Goal: Task Accomplishment & Management: Manage account settings

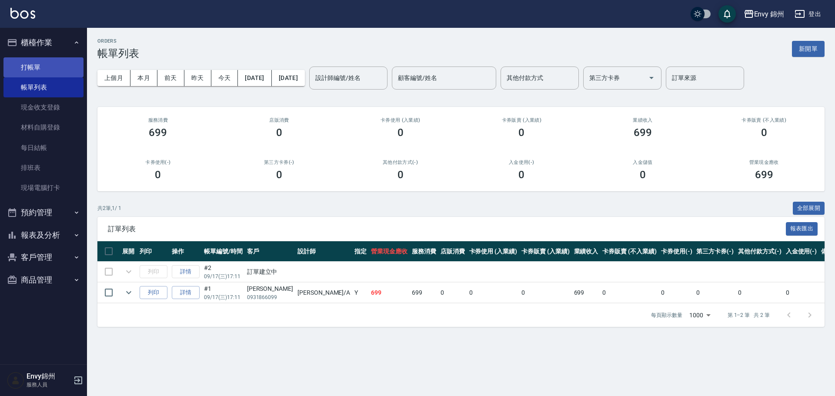
click at [30, 64] on link "打帳單" at bounding box center [43, 67] width 80 height 20
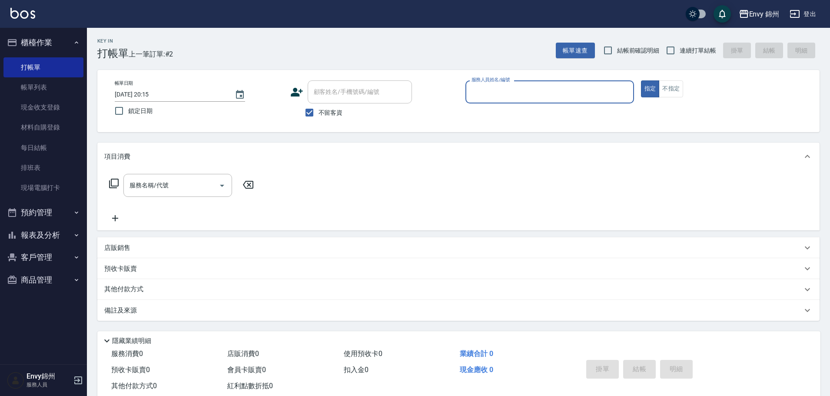
click at [556, 92] on input "服務人員姓名/編號" at bounding box center [549, 91] width 161 height 15
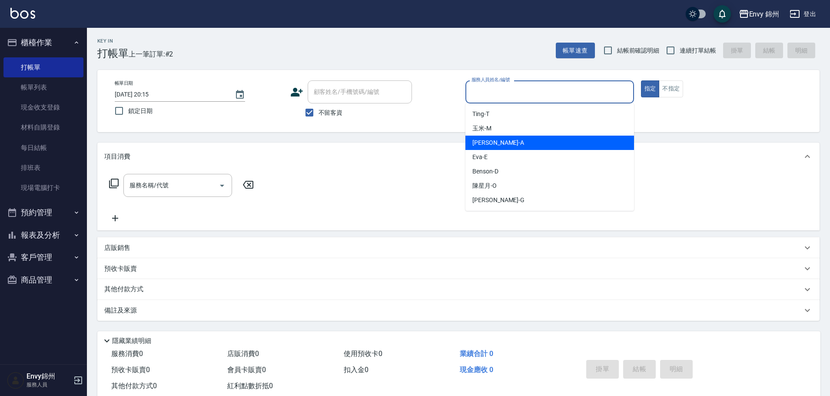
click at [519, 141] on div "Annie -A" at bounding box center [550, 143] width 169 height 14
type input "Annie-A"
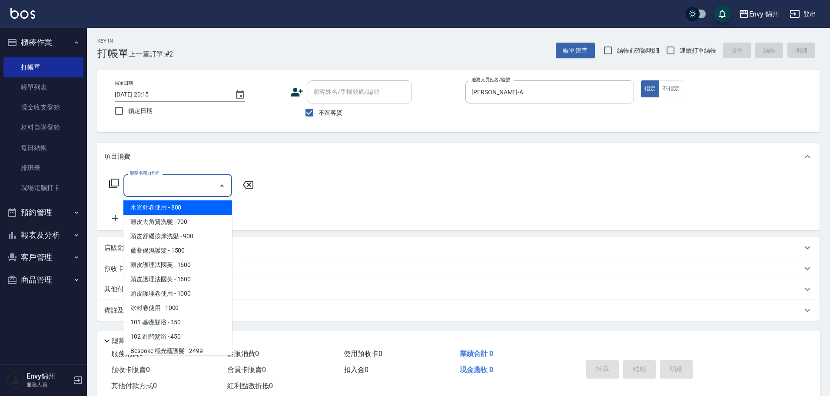
click at [167, 188] on input "服務名稱/代號" at bounding box center [171, 185] width 88 height 15
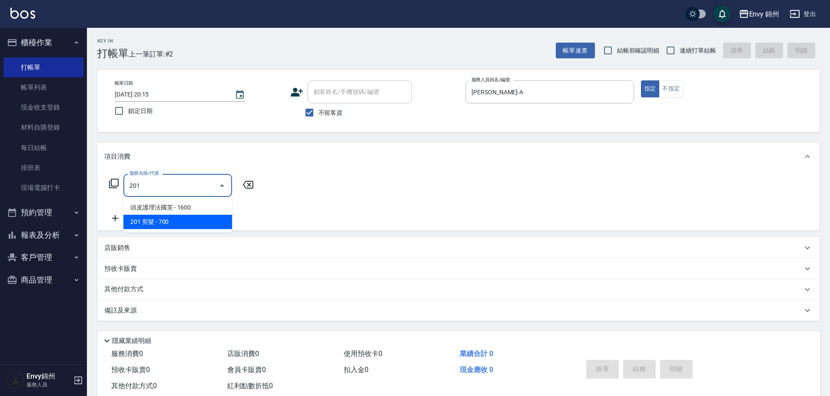
type input "201 剪髮(201)"
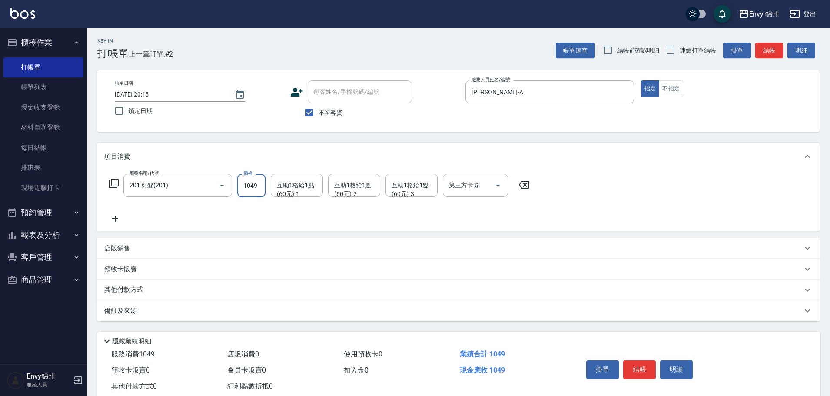
type input "1049"
click at [216, 319] on div "備註及來源" at bounding box center [458, 310] width 722 height 21
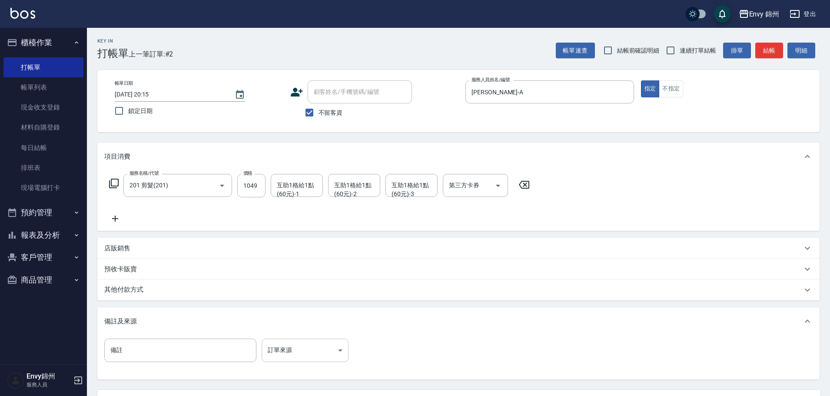
click at [303, 355] on body "Envy 錦州 登出 櫃檯作業 打帳單 帳單列表 現金收支登錄 材料自購登錄 每日結帳 排班表 現場電腦打卡 預約管理 預約管理 單日預約紀錄 單週預約紀錄 …" at bounding box center [415, 237] width 830 height 474
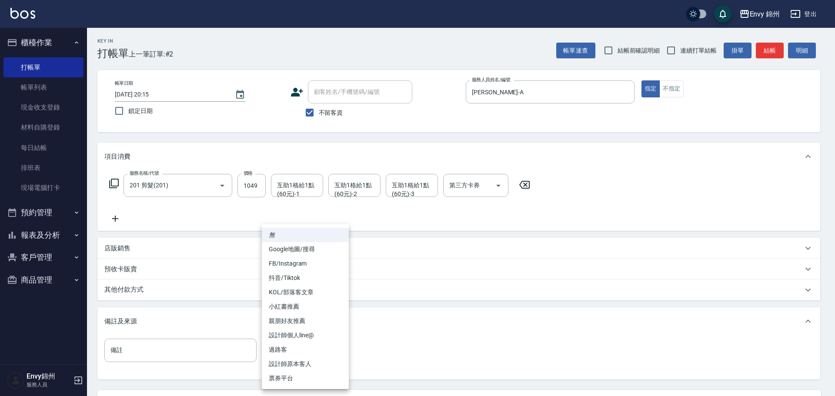
click at [302, 360] on li "設計師原本客人" at bounding box center [305, 364] width 87 height 14
type input "設計師原本客人"
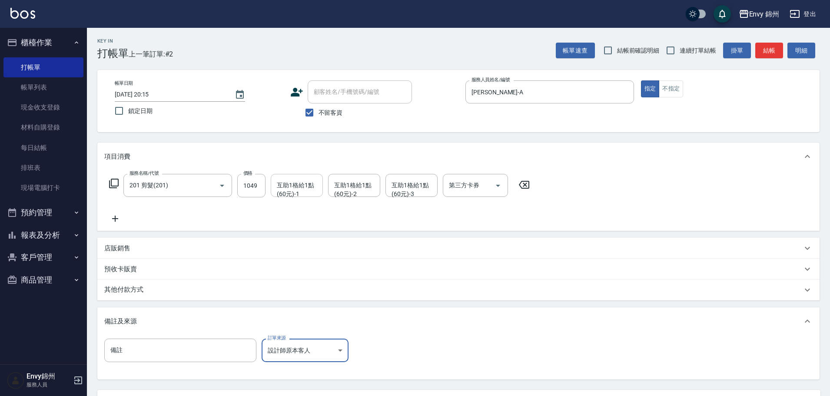
click at [290, 185] on div "互助1格給1點(60元)-1 互助1格給1點(60元)-1" at bounding box center [297, 185] width 52 height 23
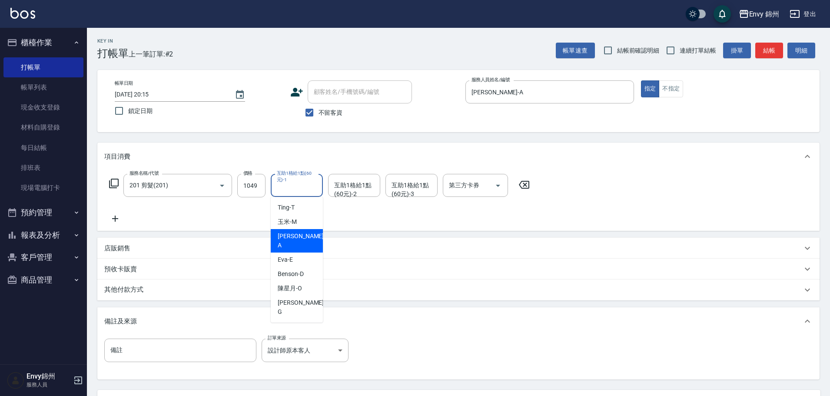
click at [306, 238] on div "Annie -A" at bounding box center [297, 240] width 52 height 23
click at [301, 185] on input "Annie-A" at bounding box center [290, 185] width 31 height 15
click at [295, 220] on span "玉米 -M" at bounding box center [287, 221] width 19 height 9
type input "玉米-M"
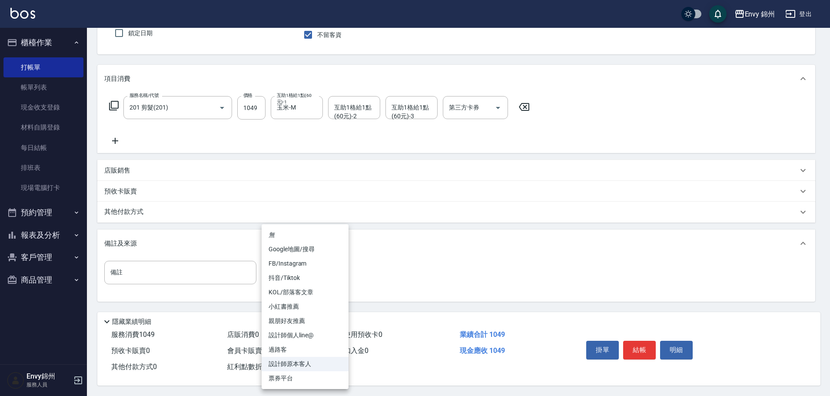
click at [293, 266] on body "Envy 錦州 登出 櫃檯作業 打帳單 帳單列表 現金收支登錄 材料自購登錄 每日結帳 排班表 現場電腦打卡 預約管理 預約管理 單日預約紀錄 單週預約紀錄 …" at bounding box center [415, 159] width 830 height 474
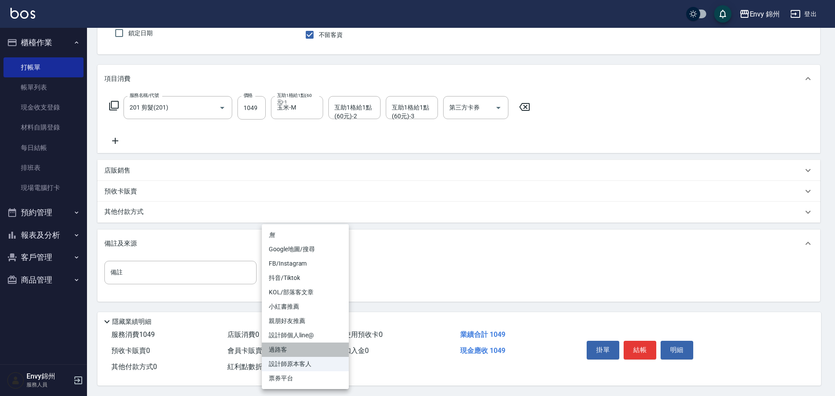
click at [288, 349] on li "過路客" at bounding box center [305, 350] width 87 height 14
type input "過路客"
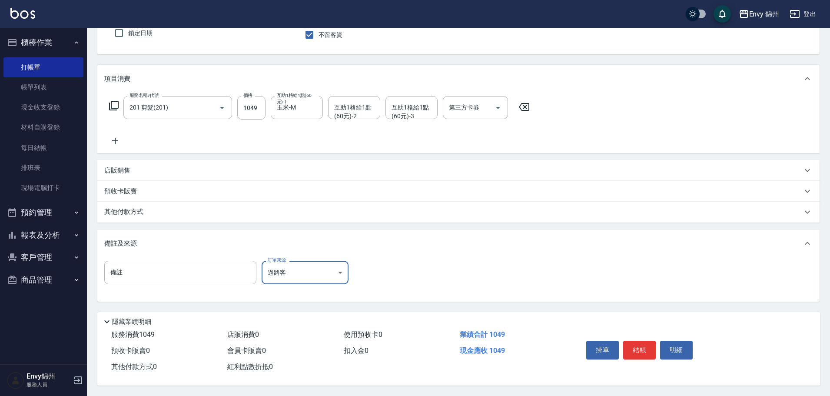
scroll to position [0, 0]
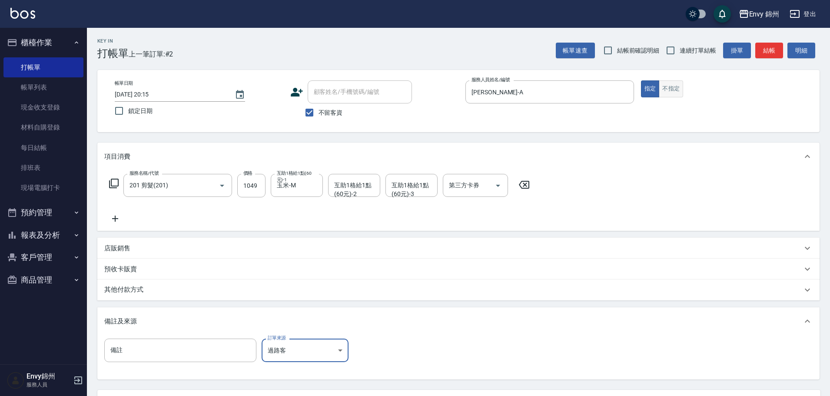
click at [671, 90] on button "不指定" at bounding box center [671, 88] width 24 height 17
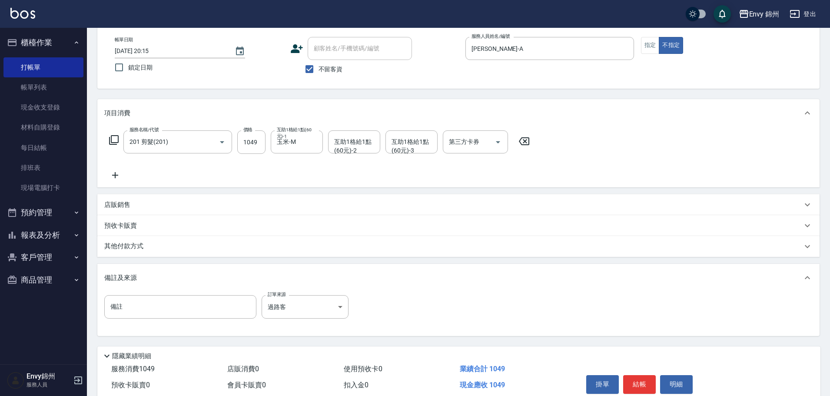
scroll to position [82, 0]
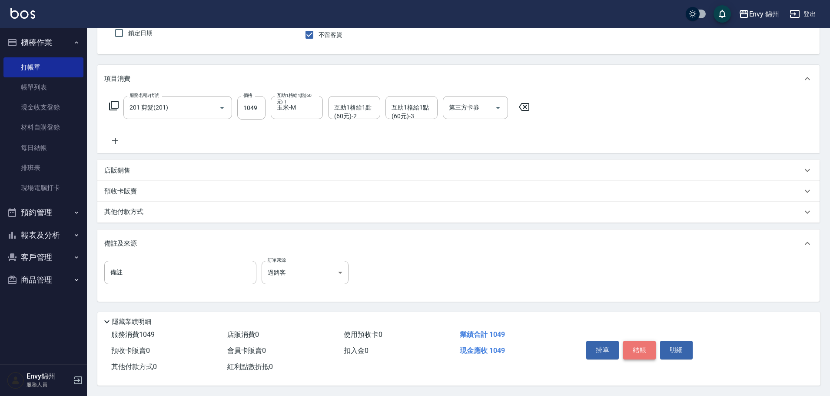
click at [638, 346] on button "結帳" at bounding box center [639, 350] width 33 height 18
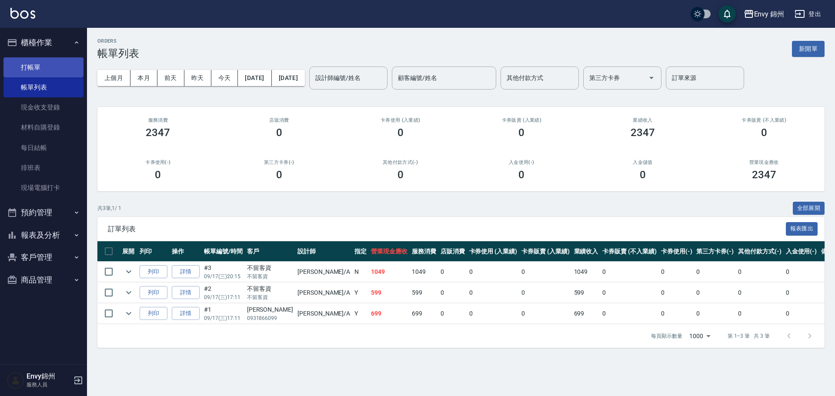
click at [22, 67] on link "打帳單" at bounding box center [43, 67] width 80 height 20
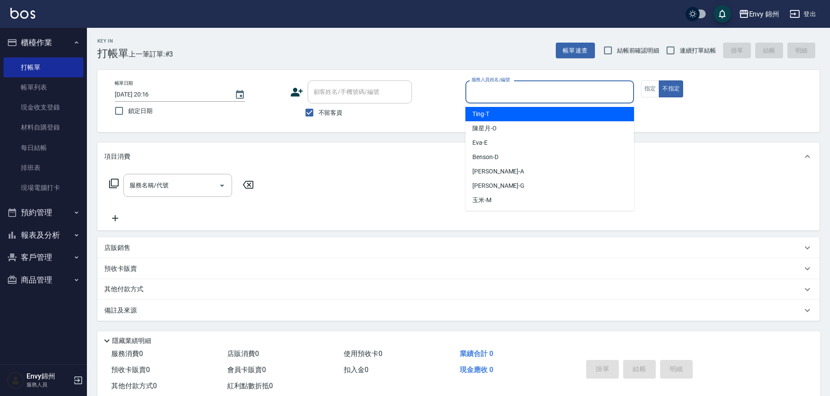
click at [500, 86] on input "服務人員姓名/編號" at bounding box center [549, 91] width 161 height 15
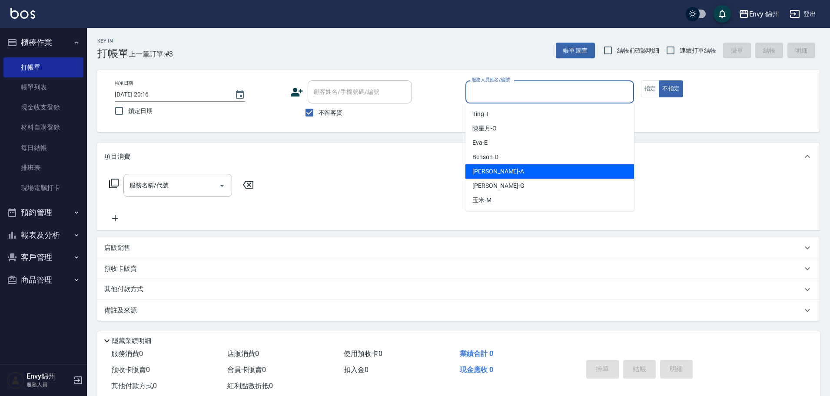
click at [501, 172] on div "Annie -A" at bounding box center [550, 171] width 169 height 14
type input "Annie-A"
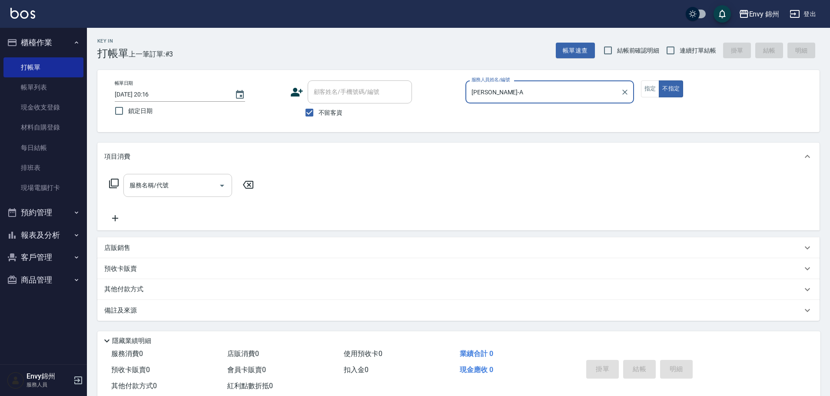
click at [191, 188] on input "服務名稱/代號" at bounding box center [171, 185] width 88 height 15
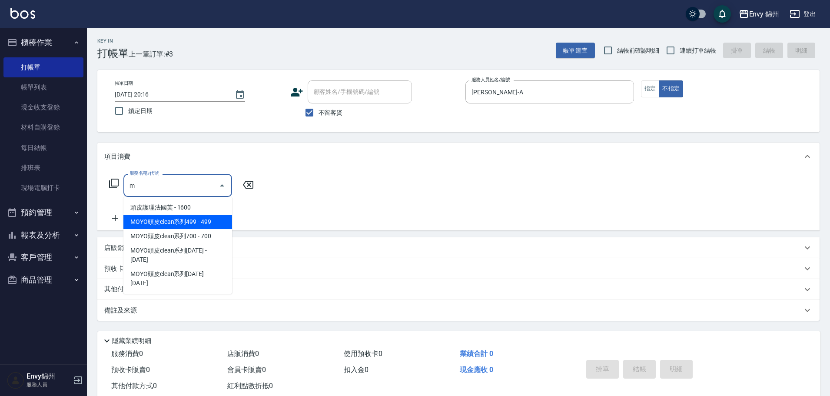
click at [166, 220] on span "MOYO頭皮clean系列499 - 499" at bounding box center [177, 222] width 109 height 14
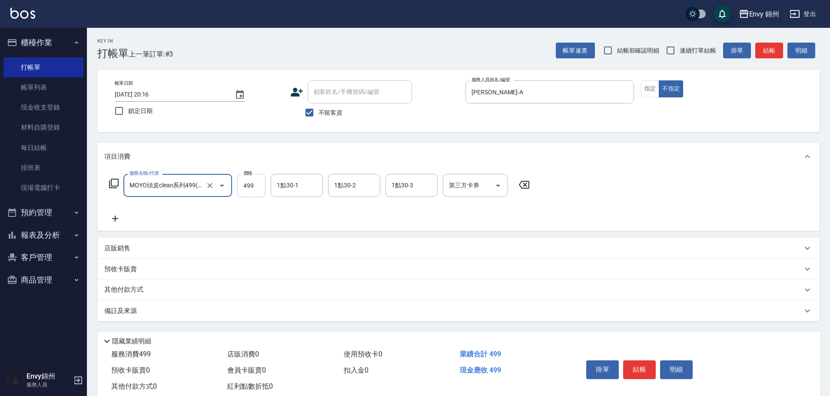
type input "MOYO頭皮clean系列499(405)"
click at [253, 193] on input "499" at bounding box center [251, 185] width 28 height 23
type input "599"
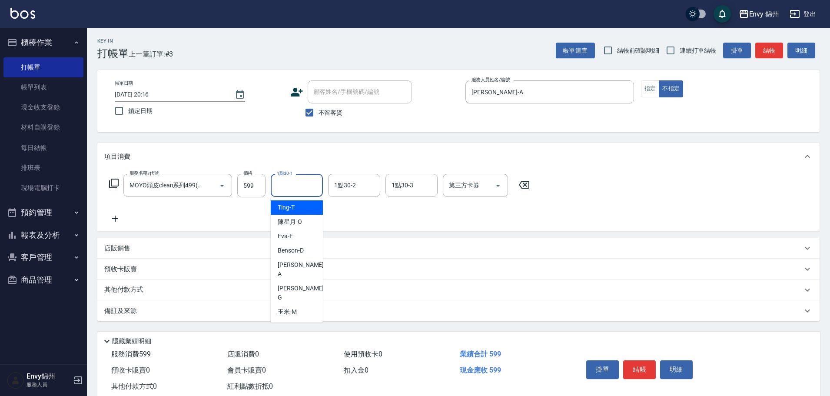
click at [287, 186] on div "1點30-1 1點30-1" at bounding box center [297, 185] width 52 height 23
click at [244, 319] on div "備註及來源" at bounding box center [458, 310] width 722 height 21
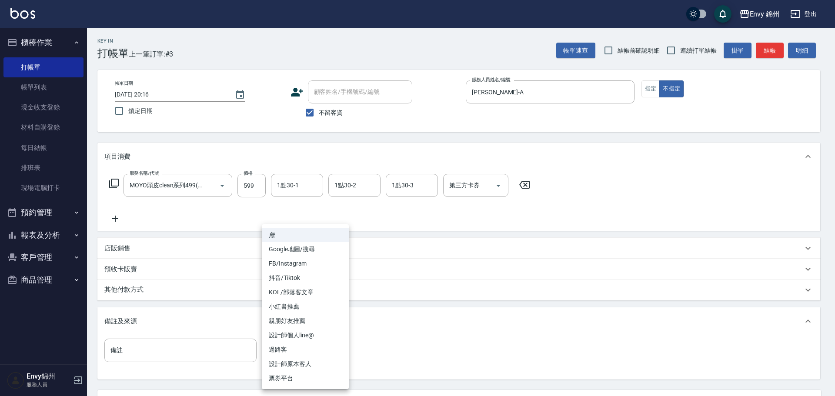
click at [309, 357] on body "Envy 錦州 登出 櫃檯作業 打帳單 帳單列表 現金收支登錄 材料自購登錄 每日結帳 排班表 現場電腦打卡 預約管理 預約管理 單日預約紀錄 單週預約紀錄 …" at bounding box center [417, 237] width 835 height 474
click at [310, 351] on li "過路客" at bounding box center [305, 350] width 87 height 14
type input "過路客"
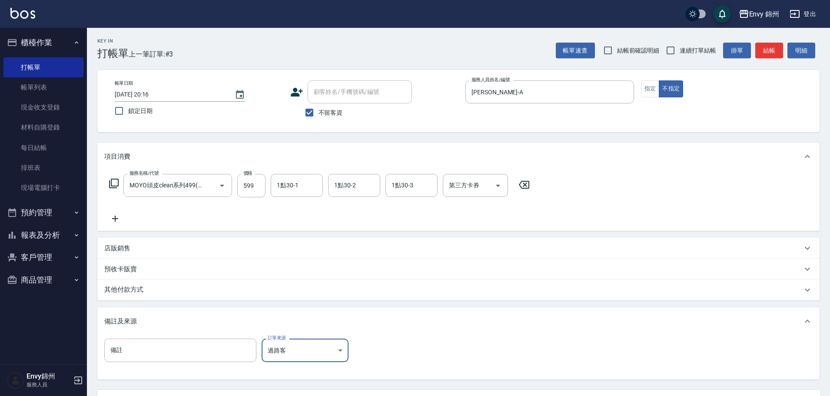
scroll to position [82, 0]
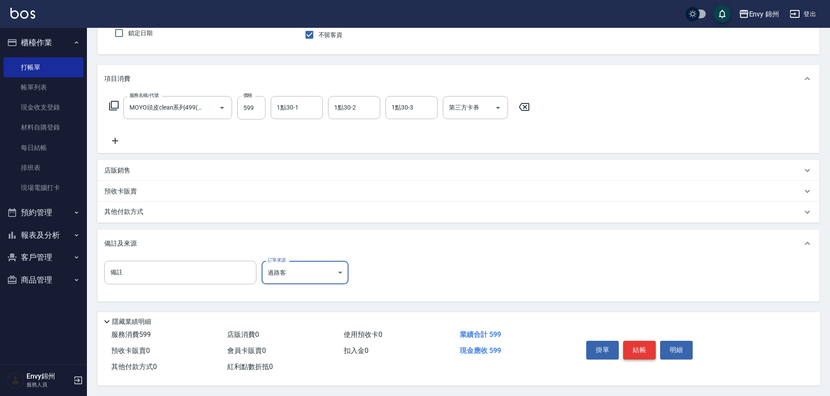
click at [637, 343] on button "結帳" at bounding box center [639, 350] width 33 height 18
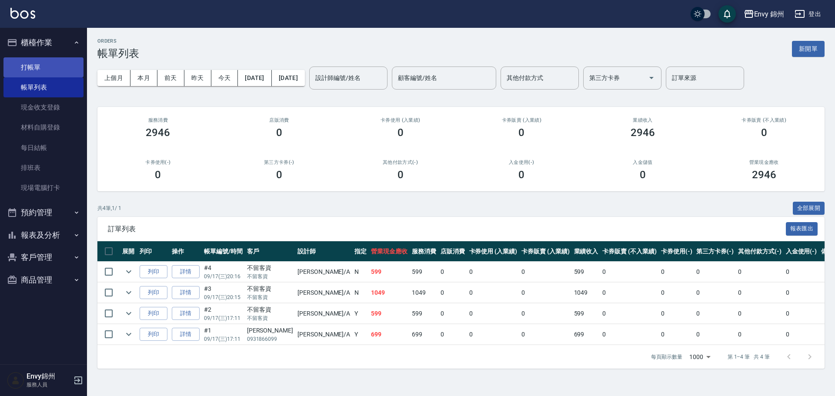
click at [19, 57] on link "打帳單" at bounding box center [43, 67] width 80 height 20
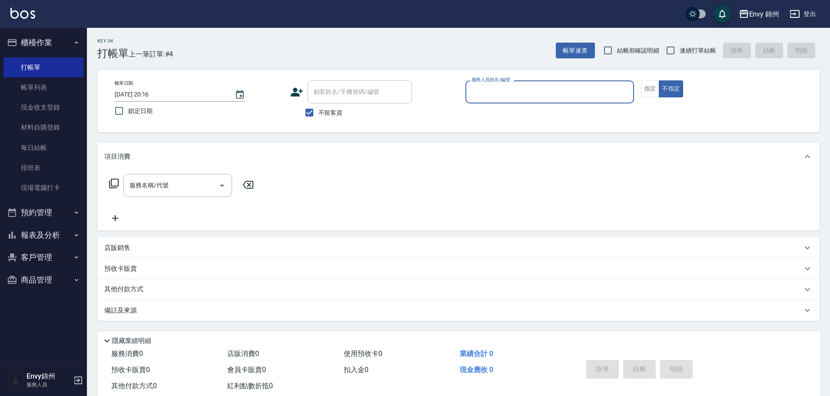
click at [532, 82] on div "服務人員姓名/編號" at bounding box center [550, 91] width 169 height 23
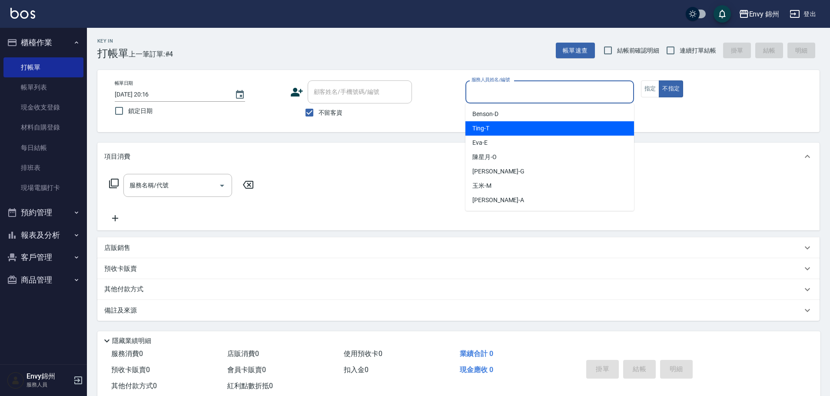
click at [536, 128] on div "Ting -T" at bounding box center [550, 128] width 169 height 14
type input "Ting-T"
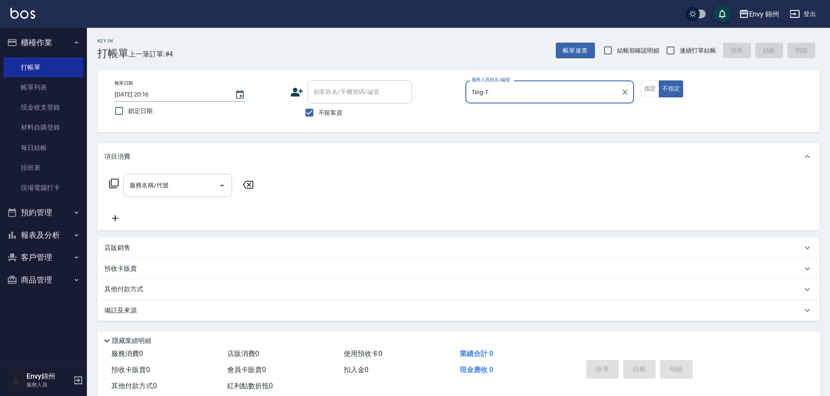
click at [200, 184] on input "服務名稱/代號" at bounding box center [171, 185] width 88 height 15
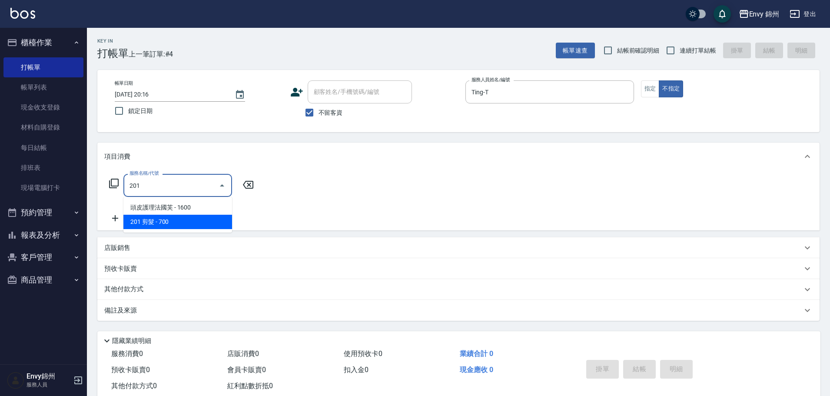
type input "201 剪髮(201)"
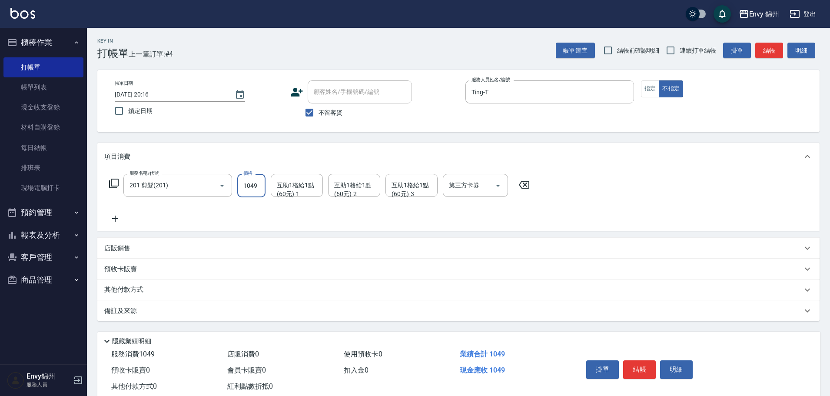
type input "1049"
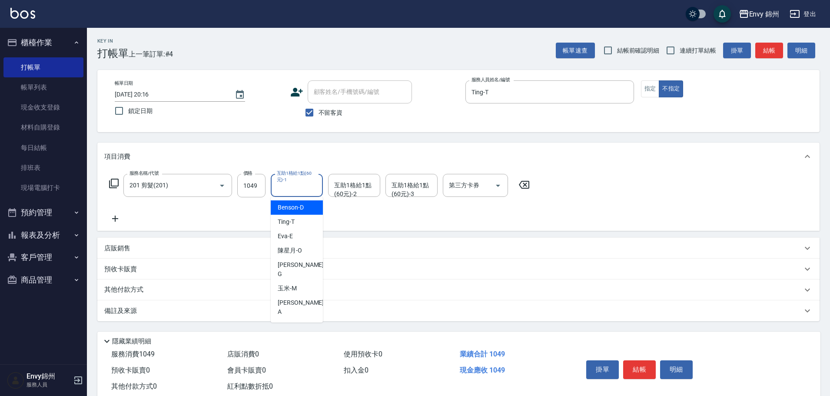
click at [290, 188] on input "互助1格給1點(60元)-1" at bounding box center [297, 185] width 44 height 15
click at [290, 284] on span "玉米 -M" at bounding box center [287, 288] width 19 height 9
type input "玉米-M"
click at [265, 304] on div "備註及來源" at bounding box center [458, 310] width 722 height 21
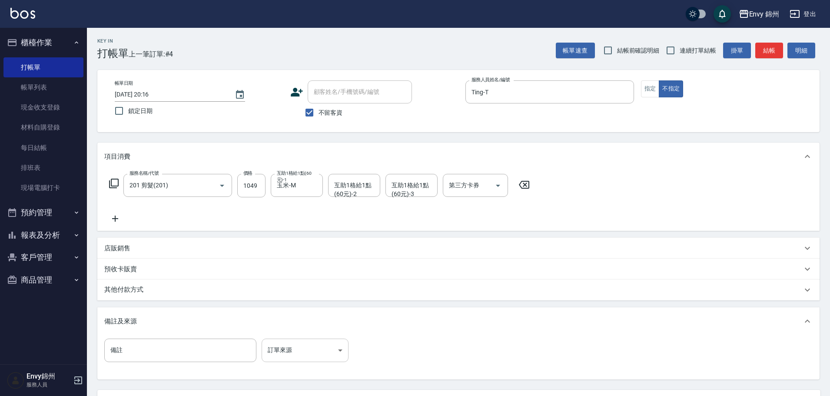
click at [297, 352] on body "Envy 錦州 登出 櫃檯作業 打帳單 帳單列表 現金收支登錄 材料自購登錄 每日結帳 排班表 現場電腦打卡 預約管理 預約管理 單日預約紀錄 單週預約紀錄 …" at bounding box center [415, 237] width 830 height 474
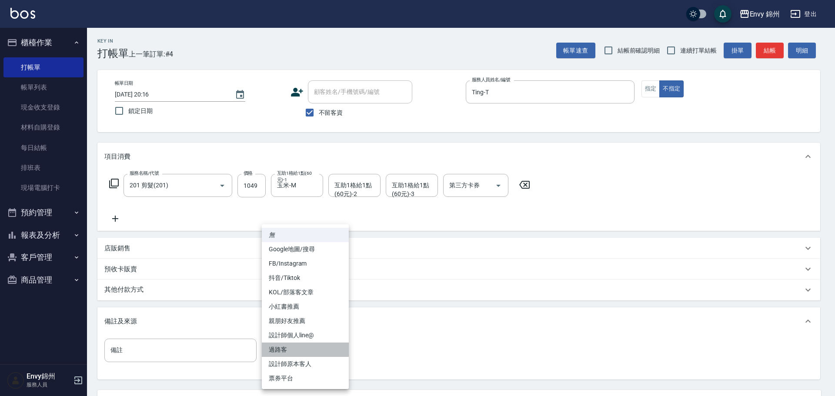
click at [306, 354] on li "過路客" at bounding box center [305, 350] width 87 height 14
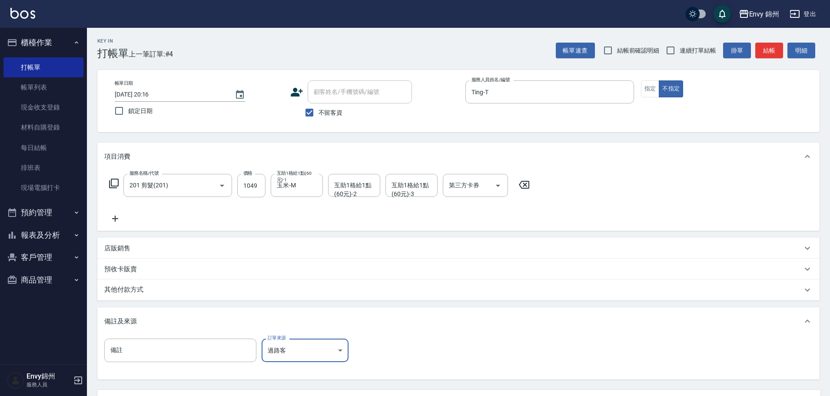
scroll to position [82, 0]
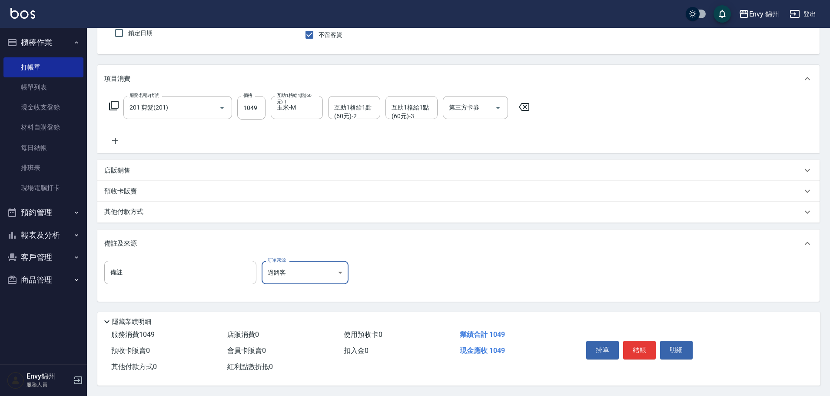
click at [289, 269] on body "Envy 錦州 登出 櫃檯作業 打帳單 帳單列表 現金收支登錄 材料自購登錄 每日結帳 排班表 現場電腦打卡 預約管理 預約管理 單日預約紀錄 單週預約紀錄 …" at bounding box center [415, 159] width 830 height 474
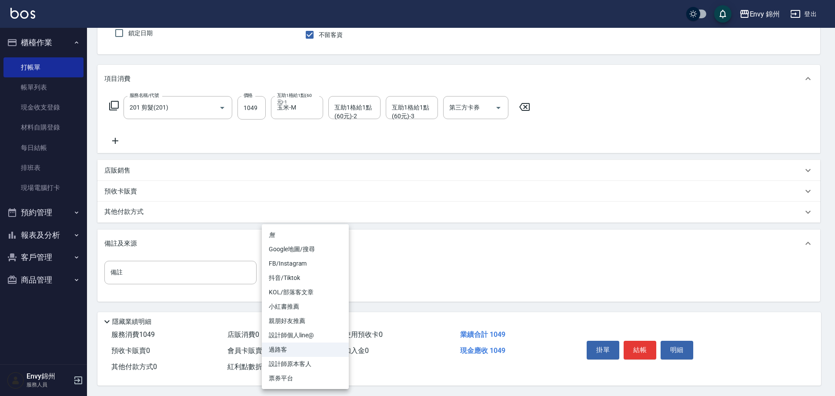
click at [295, 249] on li "Google地圖/搜尋" at bounding box center [305, 249] width 87 height 14
type input "Google地圖/搜尋"
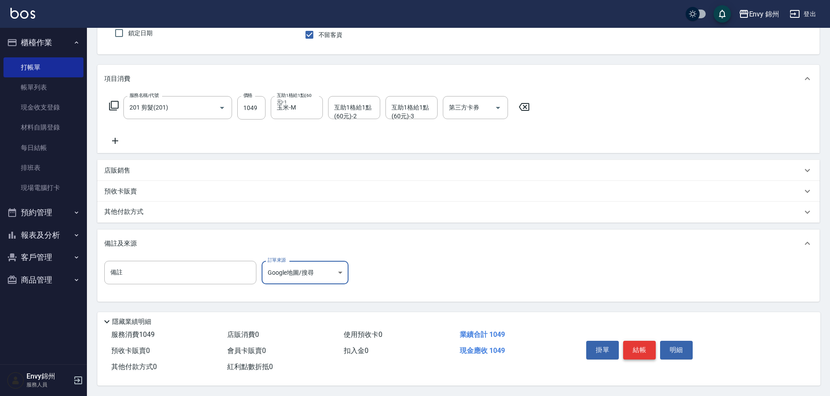
click at [642, 347] on button "結帳" at bounding box center [639, 350] width 33 height 18
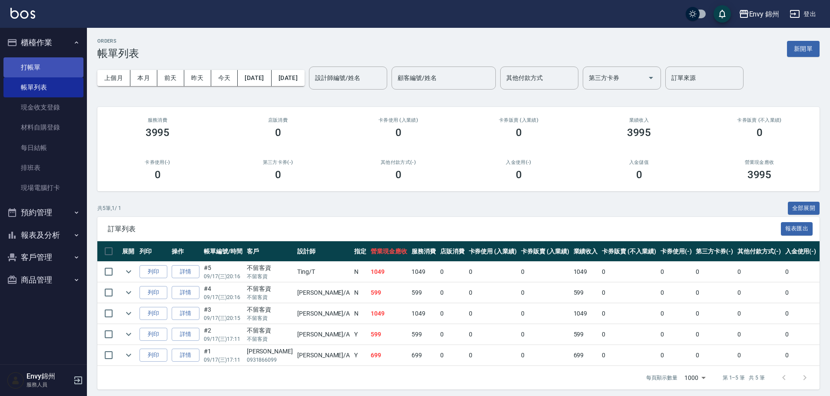
click at [31, 67] on link "打帳單" at bounding box center [43, 67] width 80 height 20
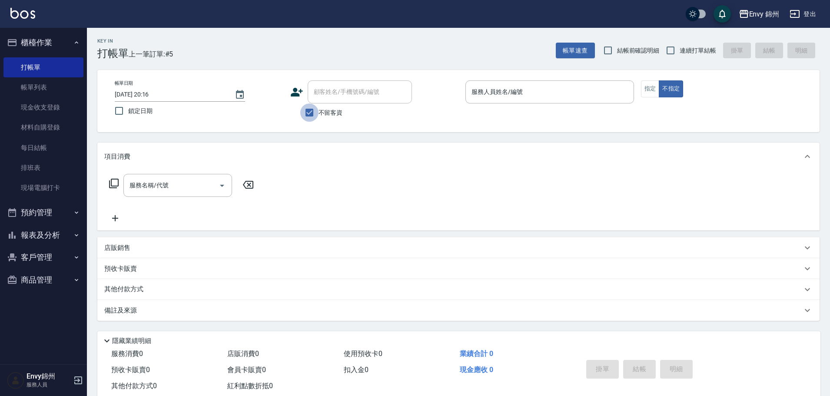
click at [316, 118] on input "不留客資" at bounding box center [309, 112] width 18 height 18
checkbox input "false"
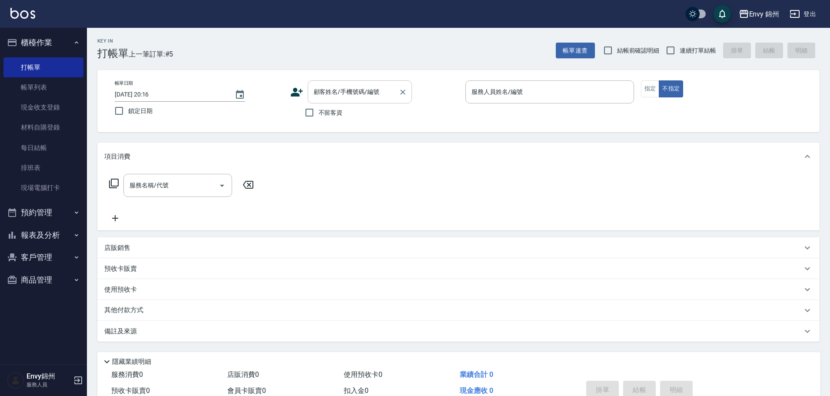
click at [332, 98] on input "顧客姓名/手機號碼/編號" at bounding box center [353, 91] width 83 height 15
type input "vivi0922903988"
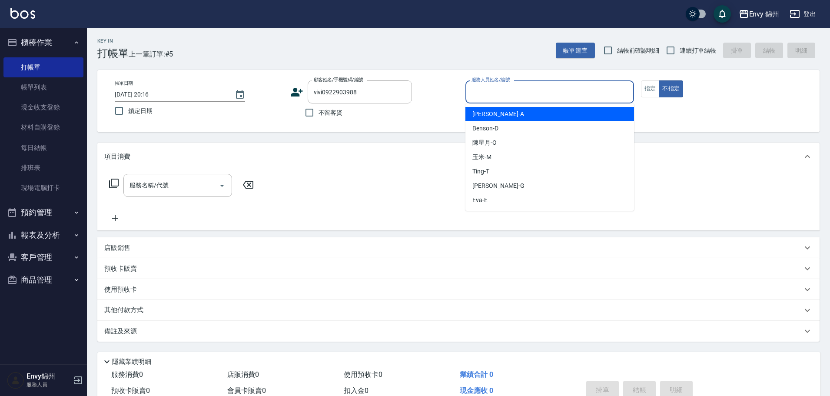
click at [494, 86] on input "服務人員姓名/編號" at bounding box center [549, 91] width 161 height 15
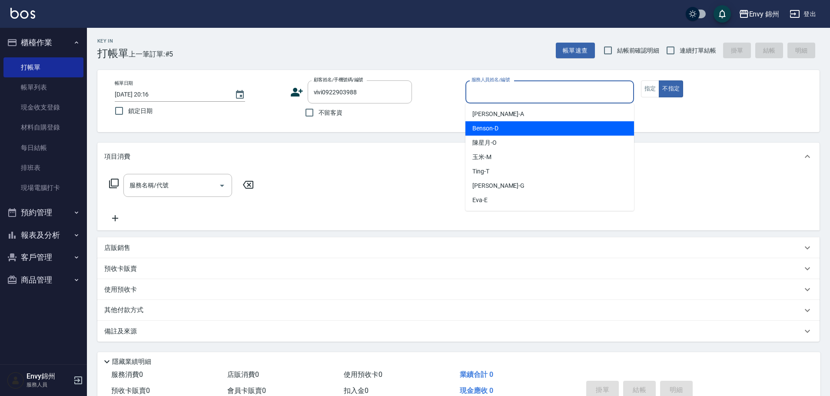
click at [523, 122] on div "Benson -D" at bounding box center [550, 128] width 169 height 14
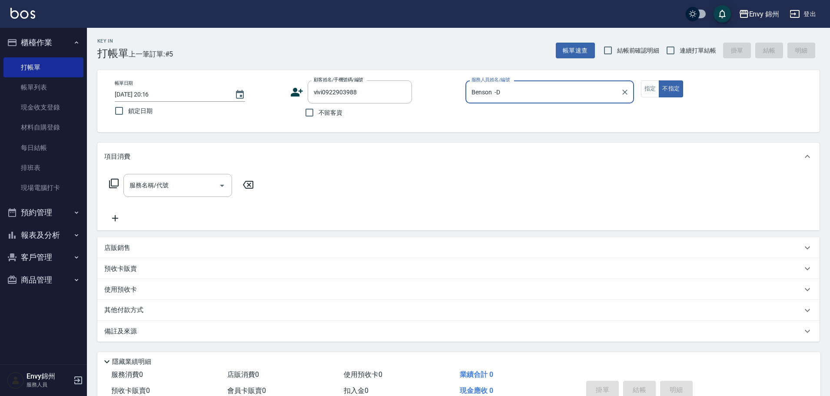
click at [541, 100] on div "Benson -D 服務人員姓名/編號" at bounding box center [550, 91] width 169 height 23
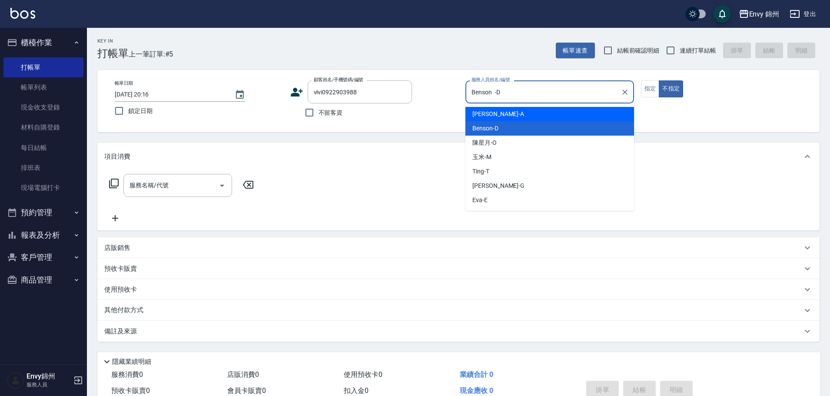
click at [535, 116] on div "Annie -A" at bounding box center [550, 114] width 169 height 14
type input "Annie-A"
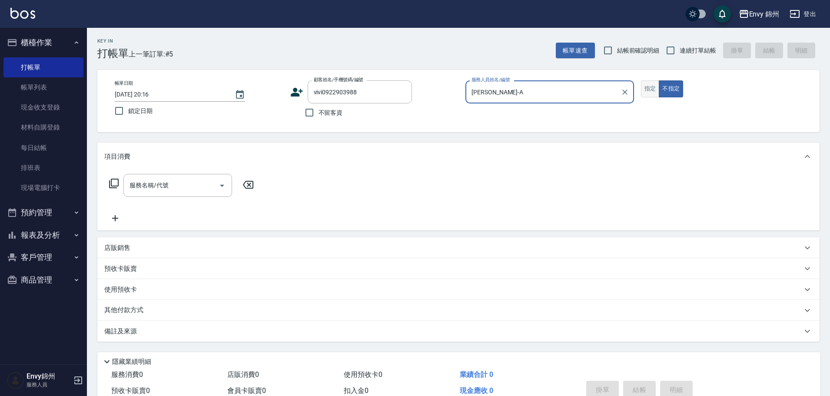
click at [649, 88] on button "指定" at bounding box center [650, 88] width 19 height 17
click at [175, 186] on input "服務名稱/代號" at bounding box center [171, 185] width 88 height 15
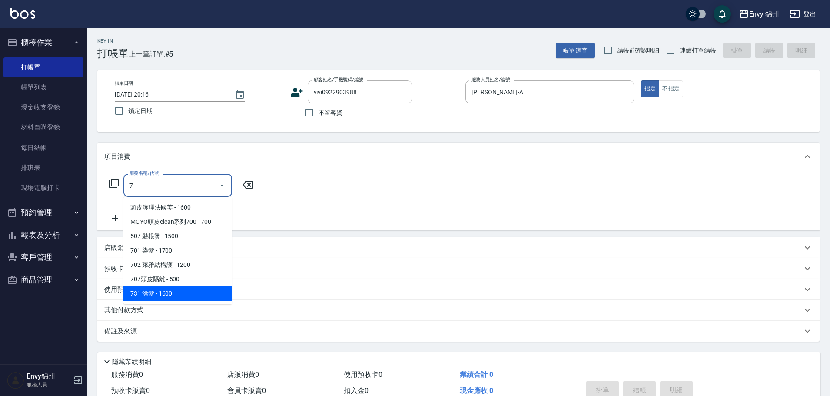
click at [172, 297] on span "731 漂髮 - 1600" at bounding box center [177, 293] width 109 height 14
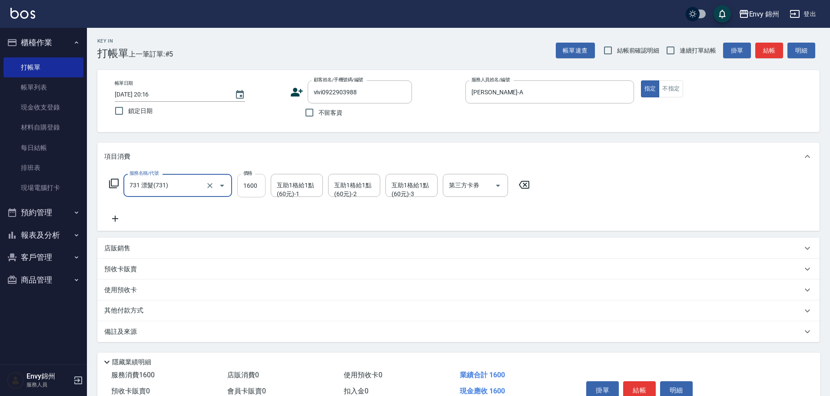
type input "731 漂髮(731)"
click at [243, 187] on input "1600" at bounding box center [251, 185] width 28 height 23
type input "5920"
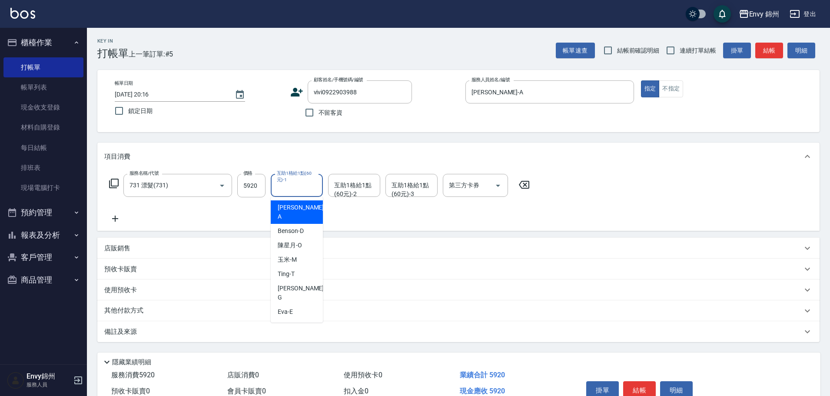
click at [285, 190] on div "互助1格給1點(60元)-1 互助1格給1點(60元)-1" at bounding box center [297, 185] width 52 height 23
drag, startPoint x: 298, startPoint y: 250, endPoint x: 327, endPoint y: 214, distance: 46.1
click at [298, 253] on div "玉米 -M" at bounding box center [297, 260] width 52 height 14
type input "玉米-M"
click at [354, 184] on div "互助1格給1點(60元)-2 互助1格給1點(60元)-2" at bounding box center [354, 185] width 52 height 23
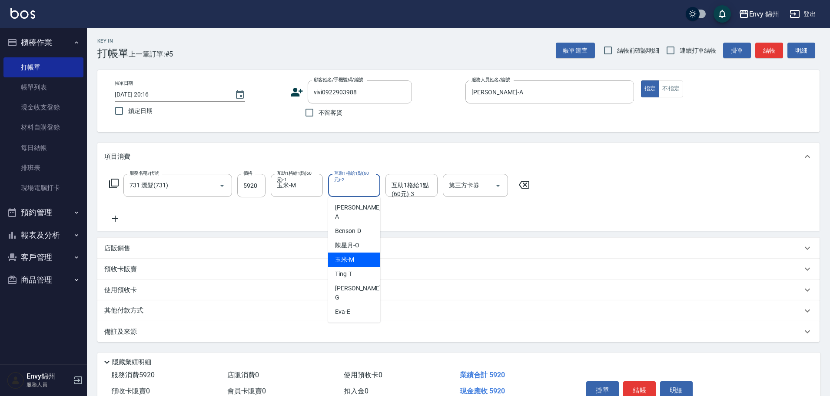
click at [362, 253] on div "玉米 -M" at bounding box center [354, 260] width 52 height 14
type input "玉米-M"
click at [238, 335] on div "備註及來源" at bounding box center [453, 331] width 698 height 9
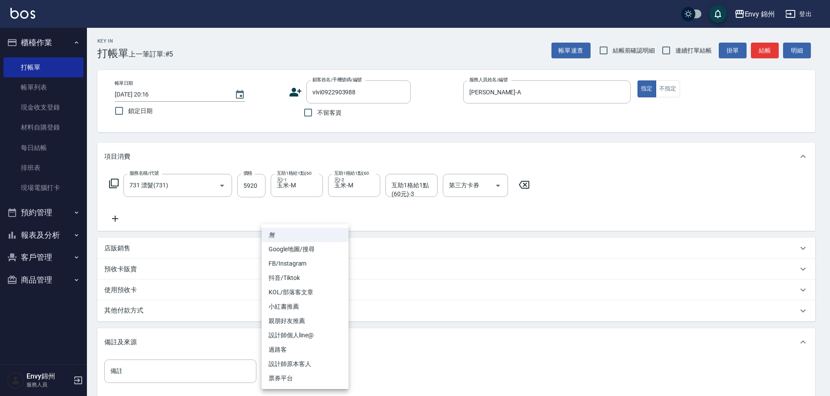
click at [300, 373] on body "Envy 錦州 登出 櫃檯作業 打帳單 帳單列表 現金收支登錄 材料自購登錄 每日結帳 排班表 現場電腦打卡 預約管理 預約管理 單日預約紀錄 單週預約紀錄 …" at bounding box center [415, 247] width 830 height 495
drag, startPoint x: 296, startPoint y: 314, endPoint x: 266, endPoint y: 313, distance: 30.9
click at [296, 313] on ul "無 Google地圖/搜尋 FB/Instagram 抖音/Tiktok KOL/部落客文章 小紅書推薦 親朋好友推薦 設計師個人line@ 過路客 設計師原…" at bounding box center [305, 306] width 87 height 165
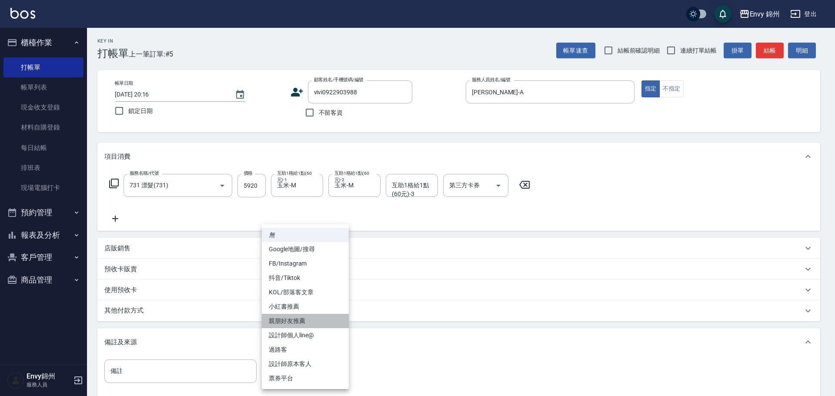
click at [280, 324] on li "親朋好友推薦" at bounding box center [305, 321] width 87 height 14
type input "親朋好友推薦"
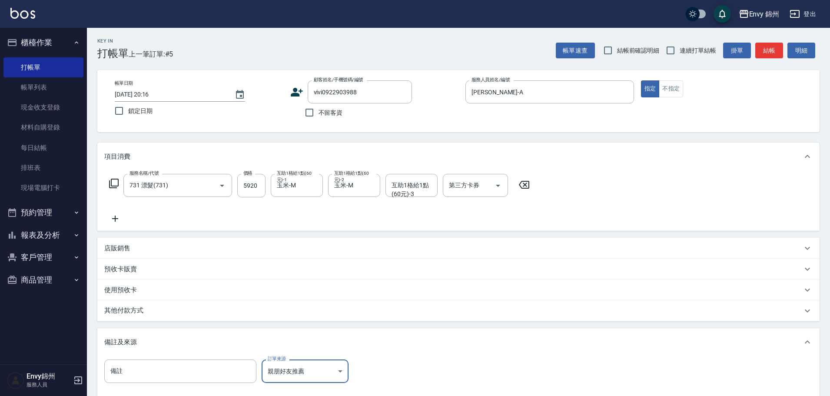
click at [112, 250] on p "店販銷售" at bounding box center [117, 248] width 26 height 9
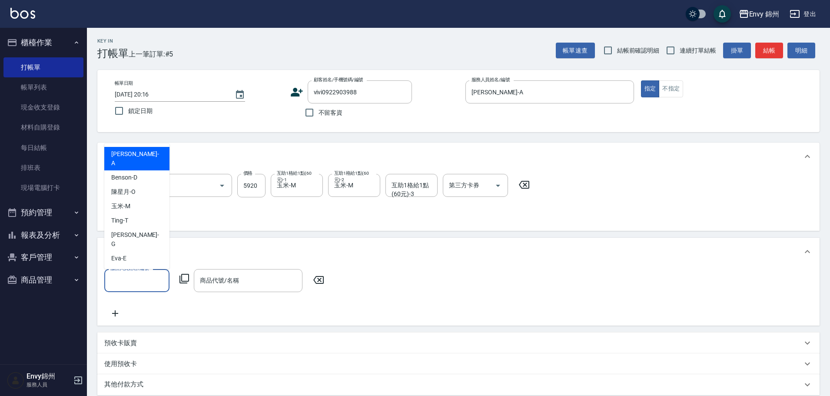
click at [144, 277] on input "服務人員姓名/編號" at bounding box center [136, 280] width 57 height 15
click at [133, 170] on div "Annie -A" at bounding box center [136, 158] width 65 height 23
type input "Annie-A"
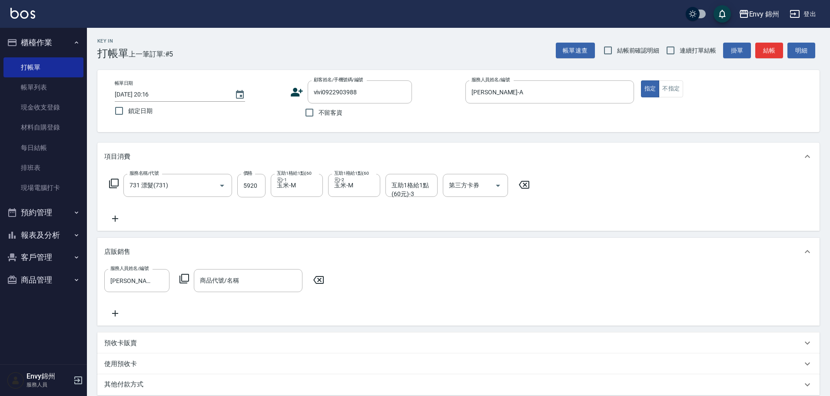
click at [181, 276] on icon at bounding box center [185, 279] width 10 height 10
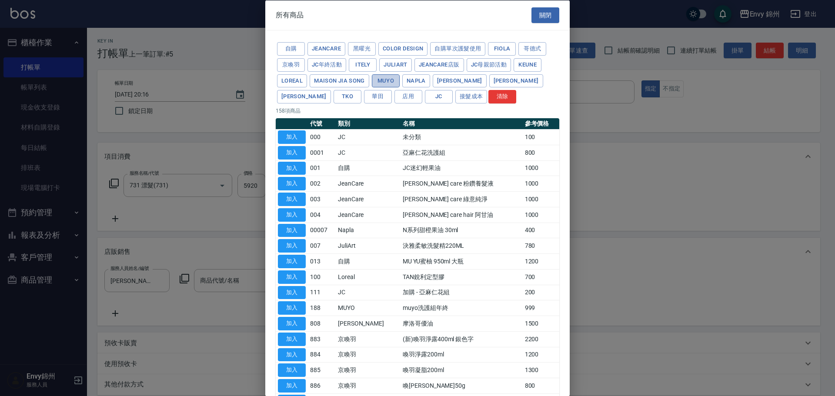
click at [389, 80] on button "MUYO" at bounding box center [386, 80] width 28 height 13
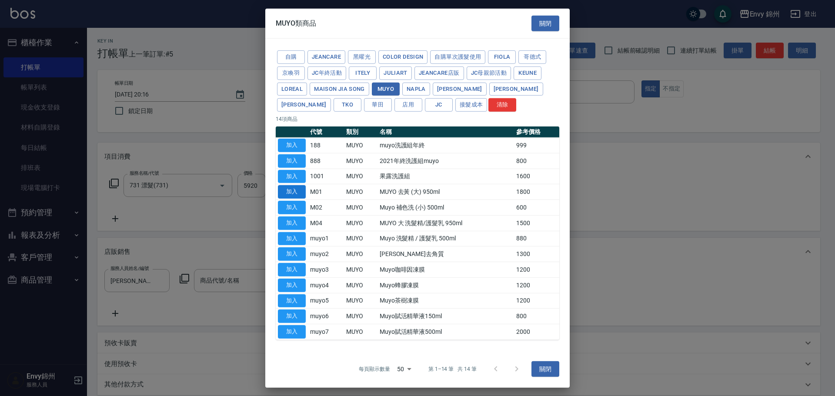
click at [300, 191] on button "加入" at bounding box center [292, 191] width 28 height 13
type input "MUYO 去黃 (大) 950ml"
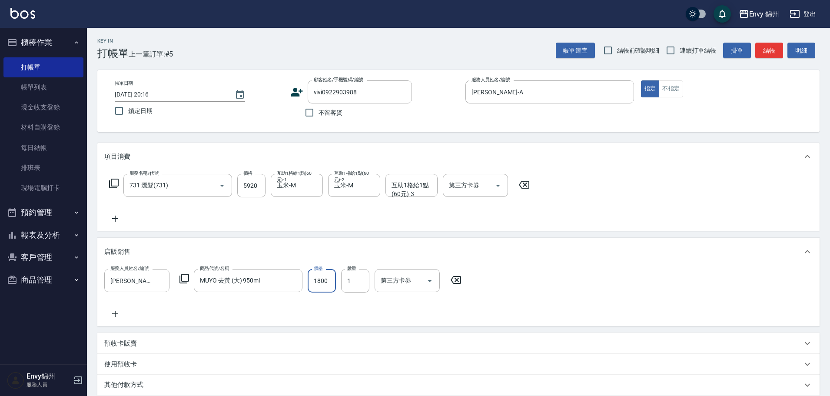
click at [331, 283] on input "1800" at bounding box center [322, 280] width 28 height 23
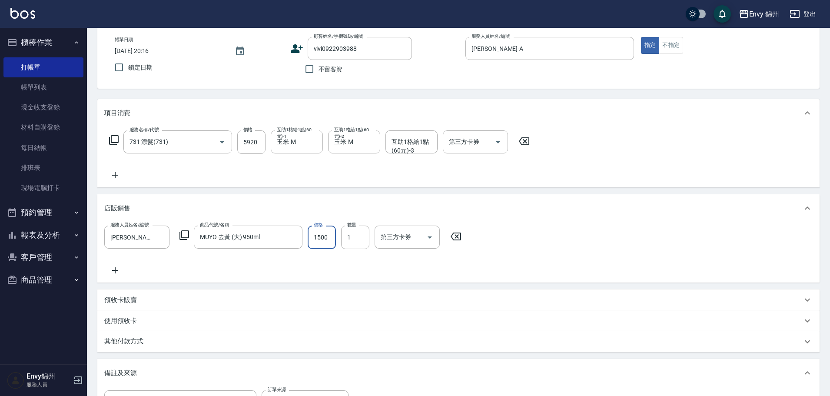
scroll to position [177, 0]
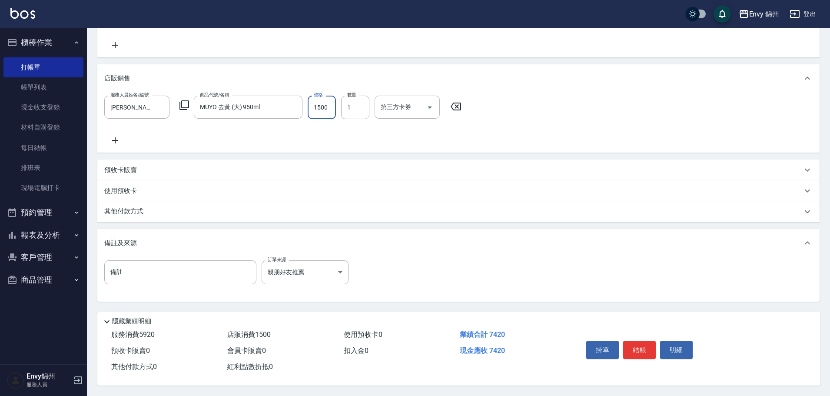
type input "1500"
click at [163, 207] on div "其他付款方式" at bounding box center [453, 212] width 698 height 10
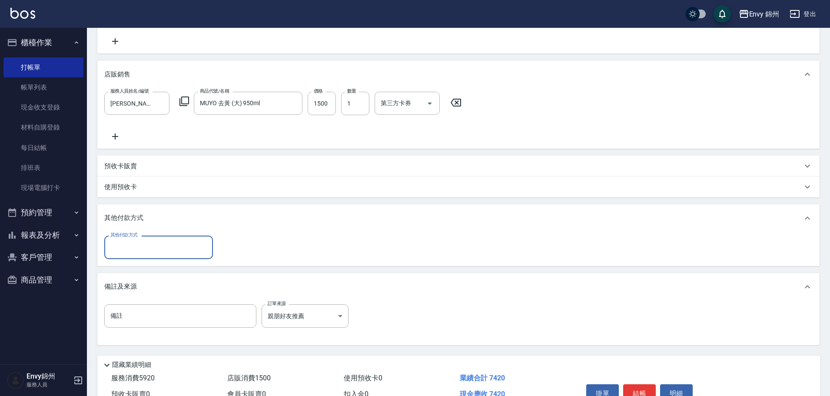
scroll to position [0, 0]
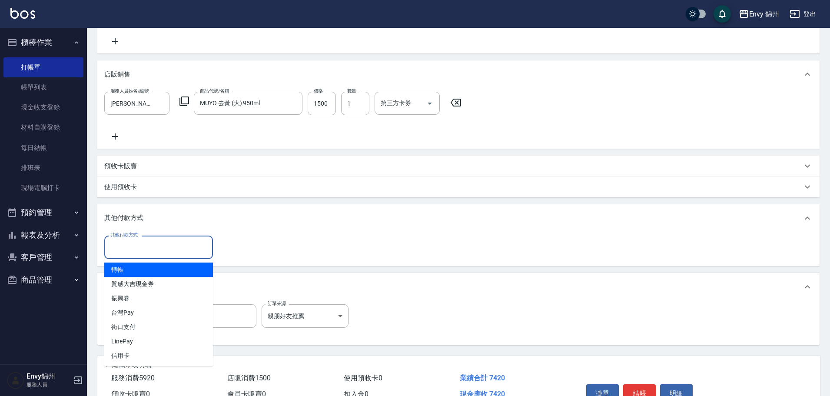
click at [146, 252] on input "其他付款方式" at bounding box center [158, 247] width 101 height 15
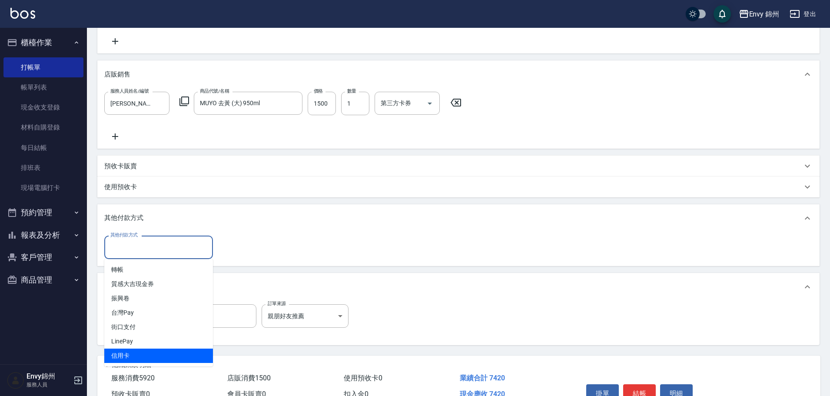
click at [151, 354] on span "信用卡" at bounding box center [158, 356] width 109 height 14
type input "信用卡"
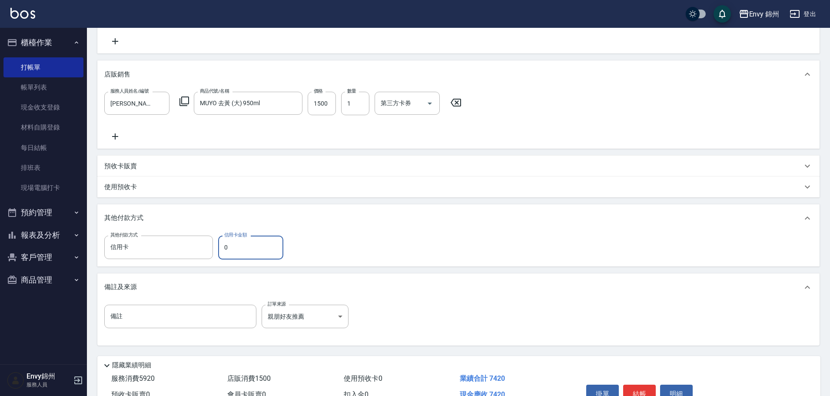
drag, startPoint x: 248, startPoint y: 243, endPoint x: 214, endPoint y: 244, distance: 33.9
click at [214, 244] on div "其他付款方式 信用卡 其他付款方式 信用卡金額 0 信用卡金額" at bounding box center [196, 247] width 184 height 23
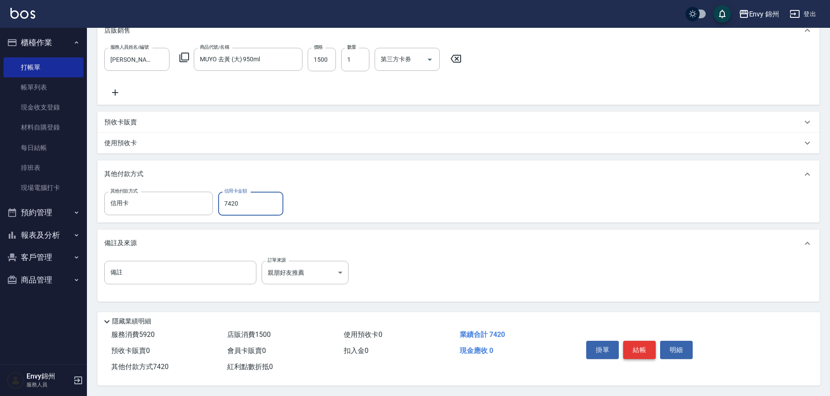
type input "7420"
click at [641, 343] on button "結帳" at bounding box center [639, 350] width 33 height 18
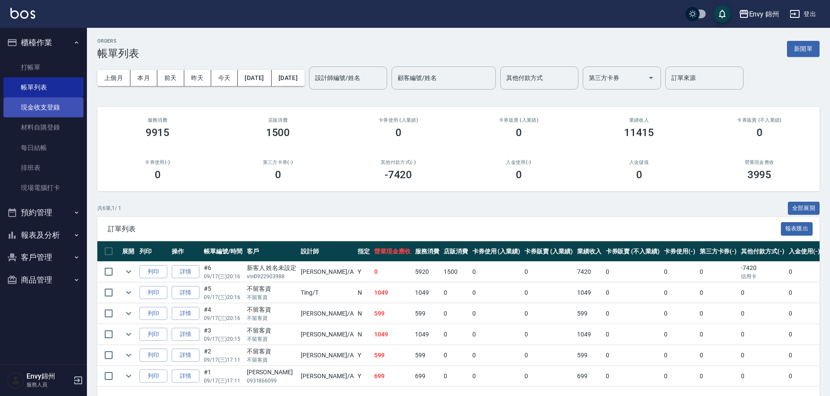
click at [40, 103] on link "現金收支登錄" at bounding box center [43, 107] width 80 height 20
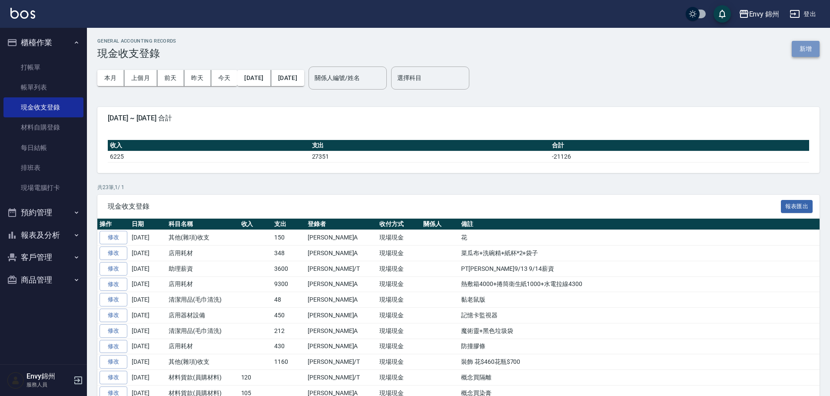
click at [802, 49] on button "新增" at bounding box center [806, 49] width 28 height 16
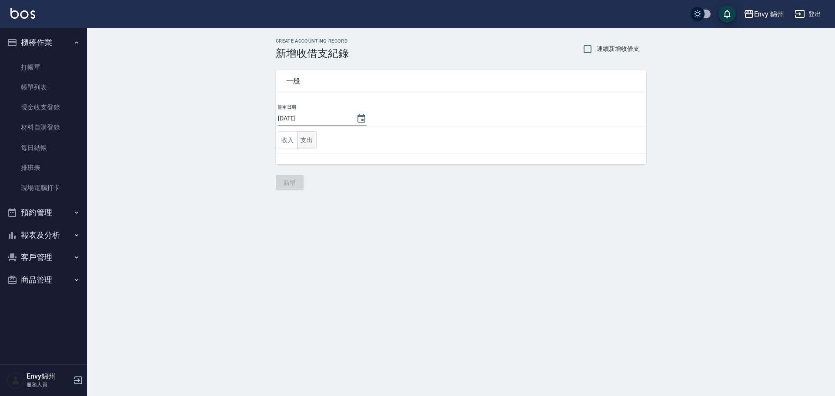
click at [313, 132] on button "支出" at bounding box center [307, 140] width 20 height 18
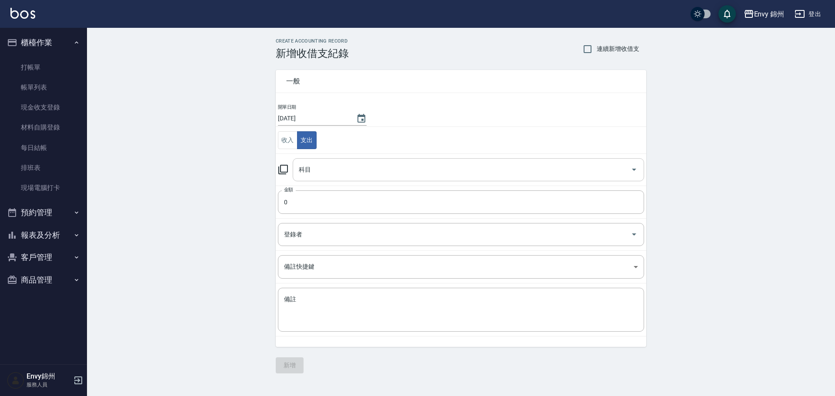
click at [334, 176] on input "科目" at bounding box center [461, 169] width 330 height 15
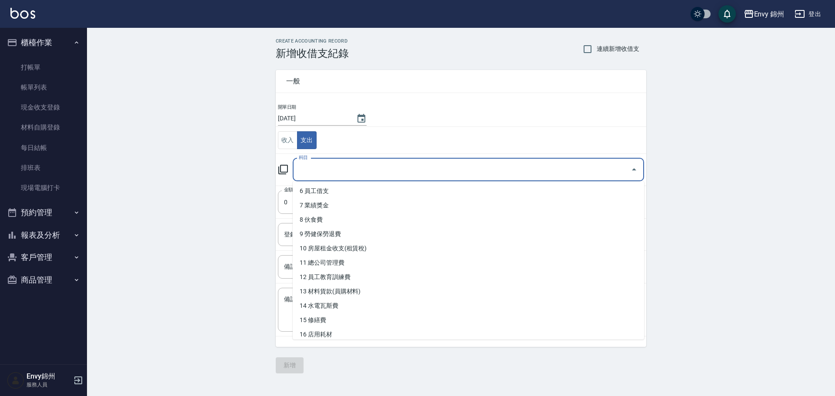
scroll to position [130, 0]
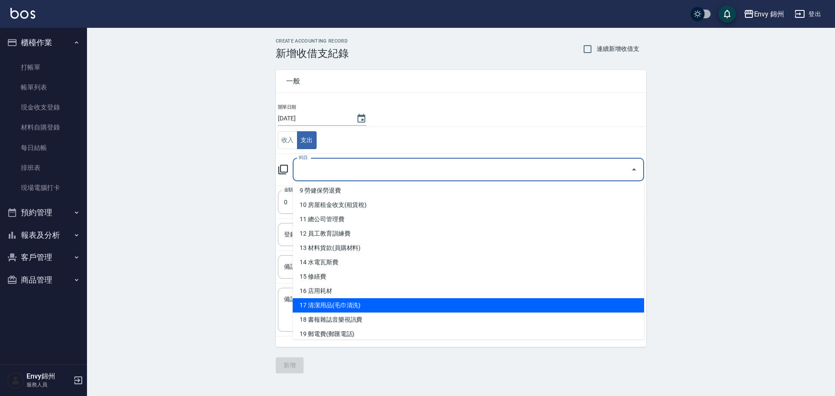
click at [329, 306] on li "17 清潔用品(毛巾清洗)" at bounding box center [468, 305] width 351 height 14
type input "17 清潔用品(毛巾清洗)"
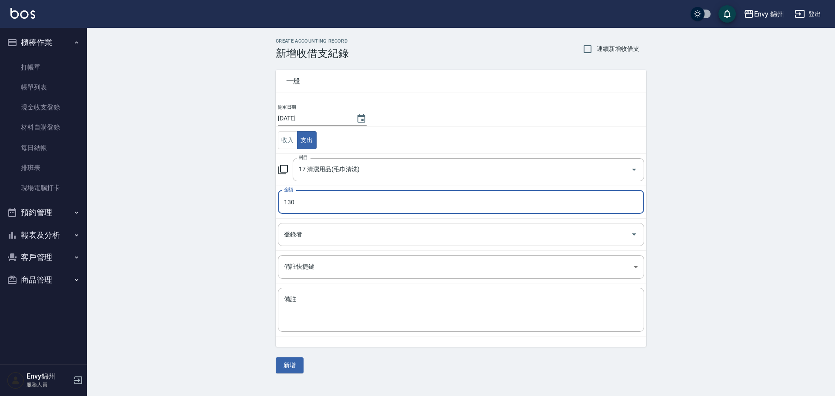
type input "130"
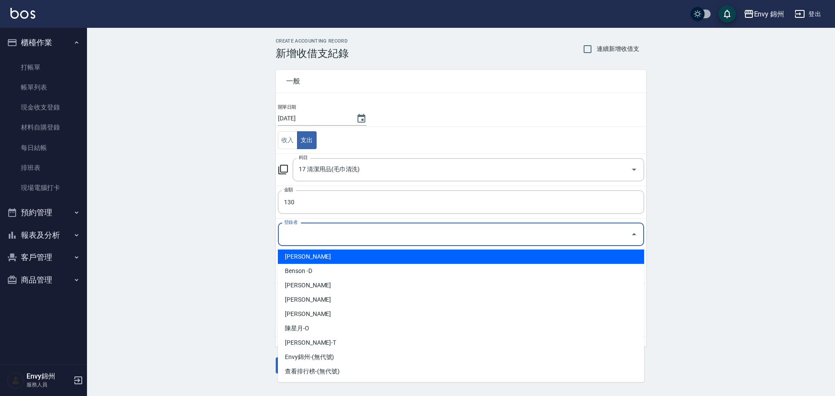
click at [316, 240] on input "登錄者" at bounding box center [454, 234] width 345 height 15
drag, startPoint x: 321, startPoint y: 248, endPoint x: 321, endPoint y: 254, distance: 5.7
click at [321, 248] on ul "鄭怡秀-A Benson -D Eva-E 呂映杉-G 何玉真-M 陳星月-O 潘昀廷-T Envy錦州-(無代號) 查看排行榜-(無代號)" at bounding box center [461, 314] width 366 height 136
click at [336, 256] on li "鄭怡秀-A" at bounding box center [461, 257] width 366 height 14
type input "鄭怡秀-A"
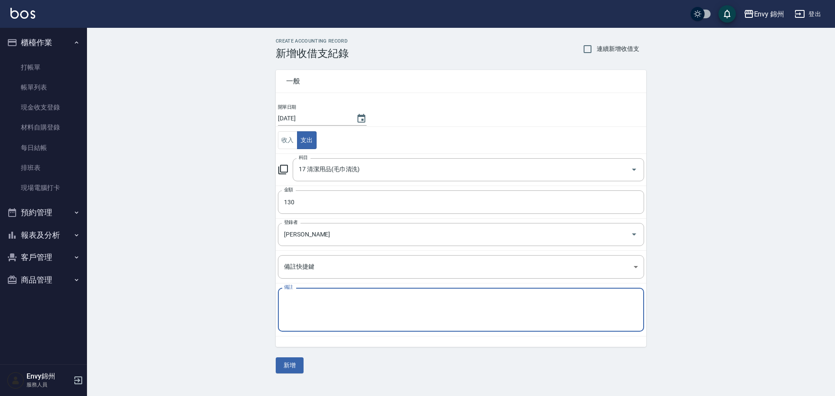
click at [352, 300] on textarea "備註" at bounding box center [461, 310] width 354 height 30
type textarea "垃圾袋綠色小"
click at [301, 363] on button "新增" at bounding box center [290, 365] width 28 height 16
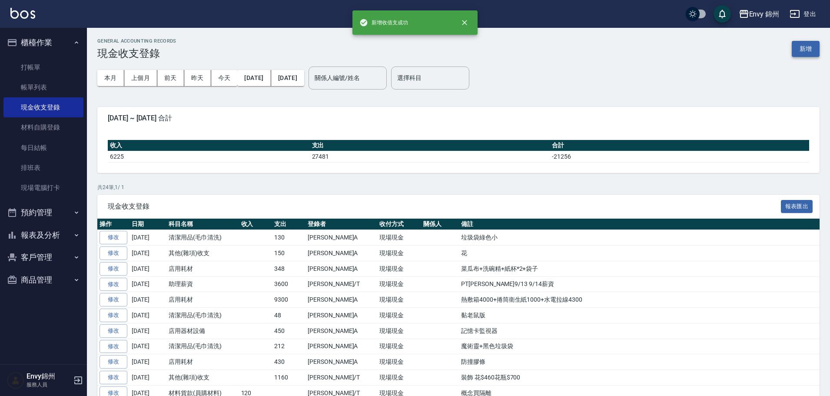
click at [814, 53] on button "新增" at bounding box center [806, 49] width 28 height 16
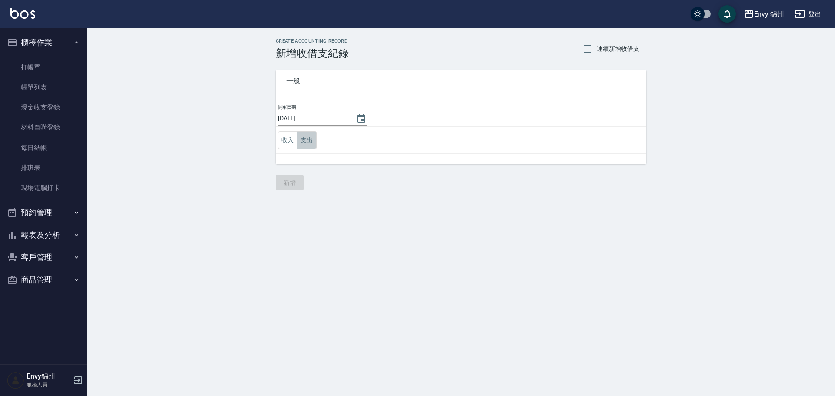
click at [311, 136] on button "支出" at bounding box center [307, 140] width 20 height 18
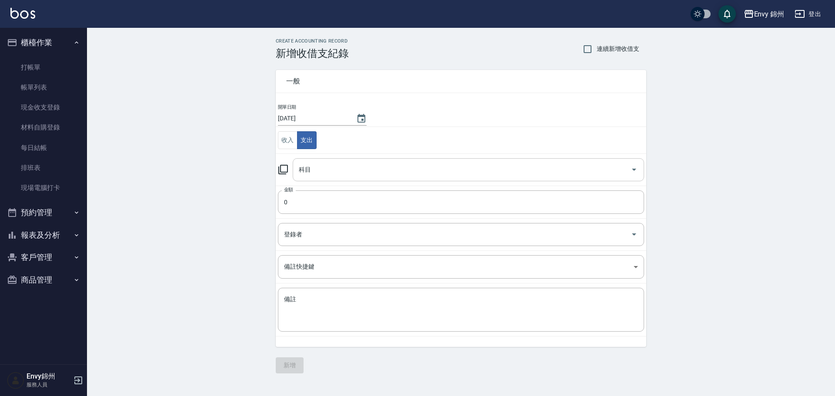
click at [319, 180] on div "科目" at bounding box center [468, 169] width 351 height 23
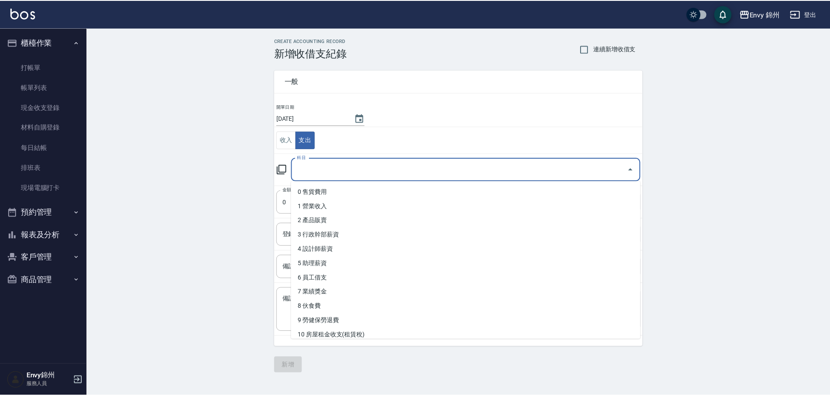
scroll to position [174, 0]
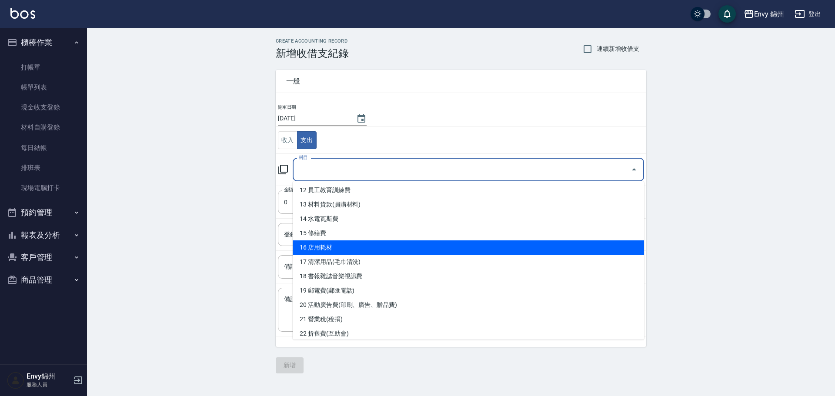
click at [321, 248] on li "16 店用耗材" at bounding box center [468, 247] width 351 height 14
type input "16 店用耗材"
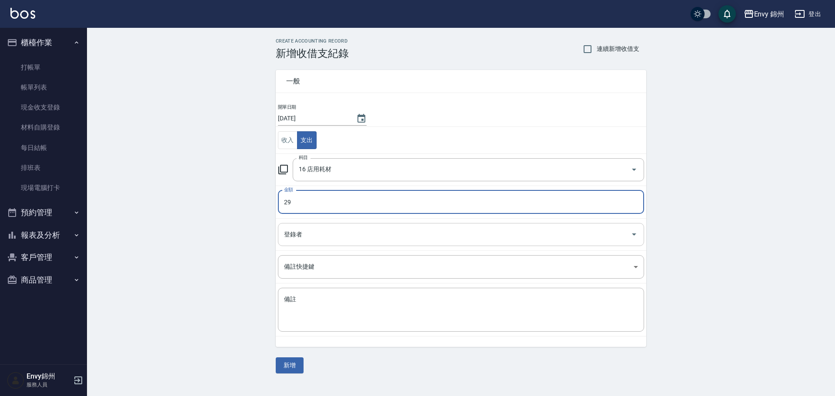
type input "29"
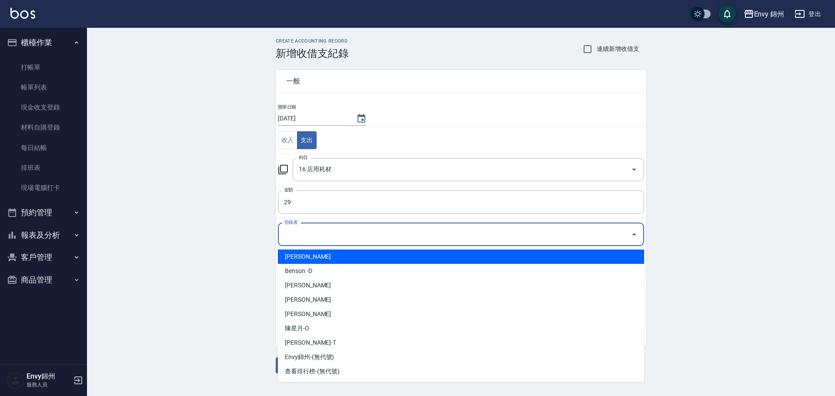
click at [310, 235] on input "登錄者" at bounding box center [454, 234] width 345 height 15
click at [306, 251] on li "鄭怡秀-A" at bounding box center [461, 257] width 366 height 14
type input "鄭怡秀-A"
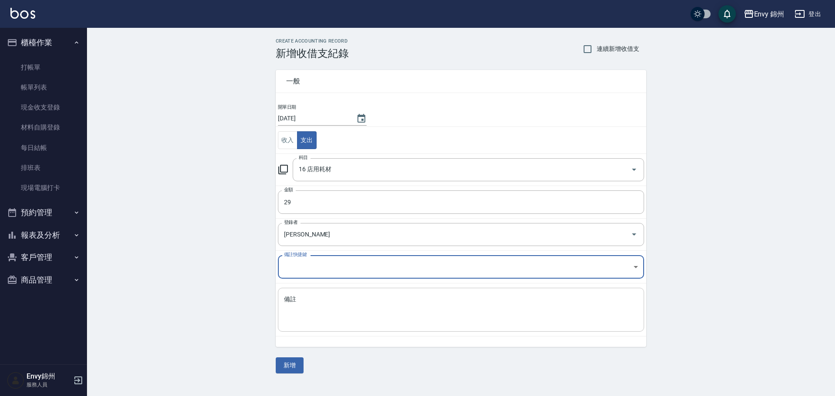
click at [310, 293] on div "x 備註" at bounding box center [461, 310] width 366 height 44
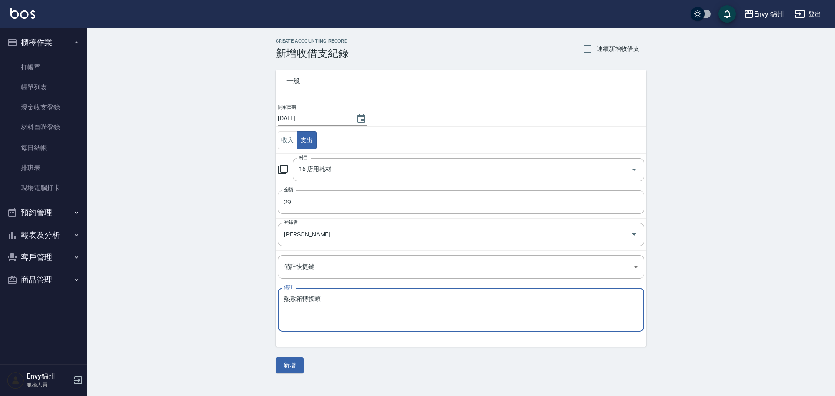
type textarea "熱敷箱轉接頭"
click at [272, 360] on div "CREATE ACCOUNTING RECORD 新增收借支紀錄 連續新增收借支 一般 開單日期 2025/09/17 收入 支出 科目 16 店用耗材 科目…" at bounding box center [460, 205] width 391 height 335
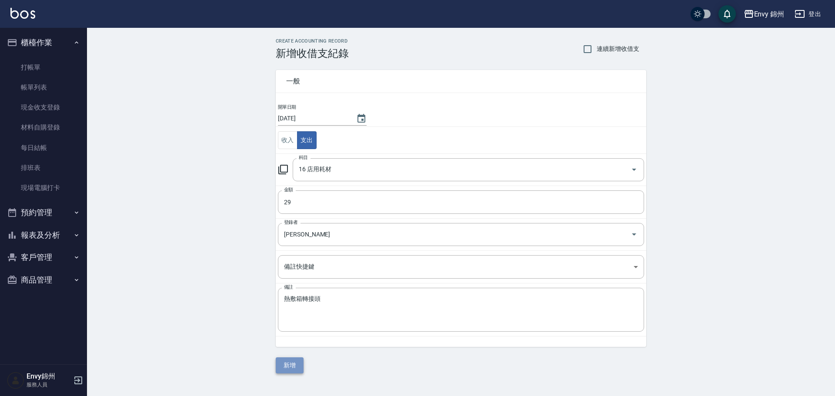
click at [283, 365] on button "新增" at bounding box center [290, 365] width 28 height 16
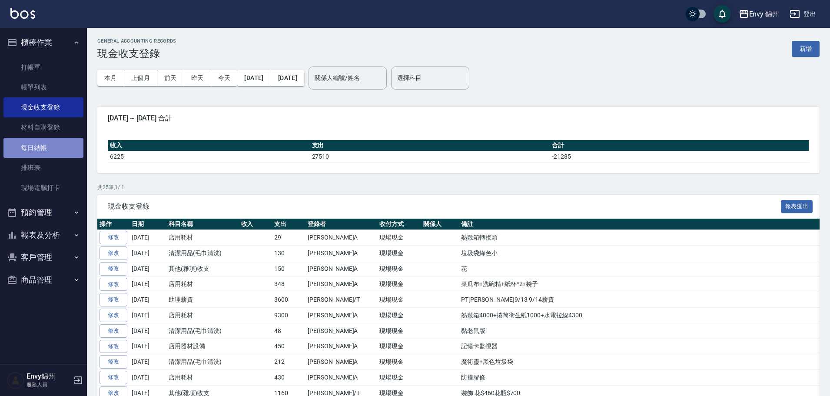
click at [37, 144] on link "每日結帳" at bounding box center [43, 148] width 80 height 20
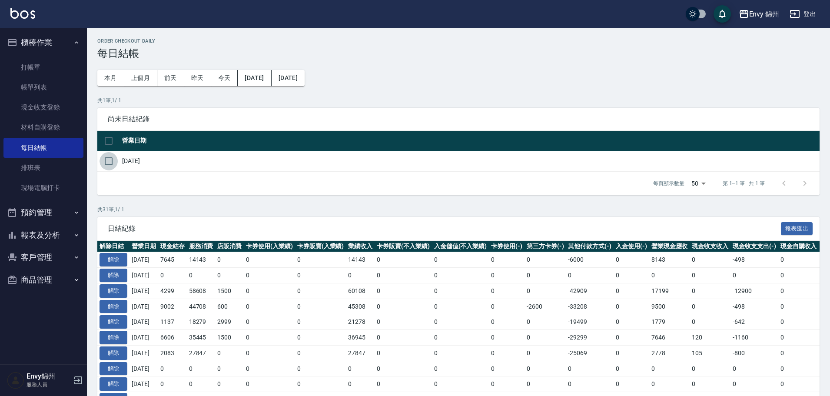
drag, startPoint x: 115, startPoint y: 159, endPoint x: 214, endPoint y: 210, distance: 111.6
click at [114, 160] on input "checkbox" at bounding box center [109, 161] width 18 height 18
checkbox input "true"
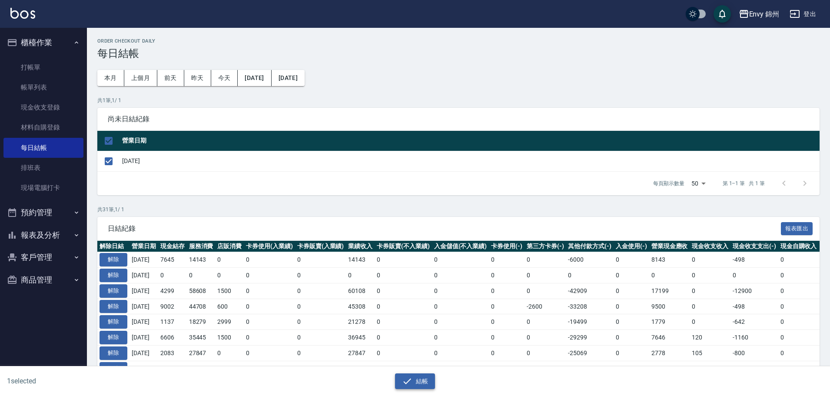
click at [419, 381] on button "結帳" at bounding box center [415, 381] width 40 height 16
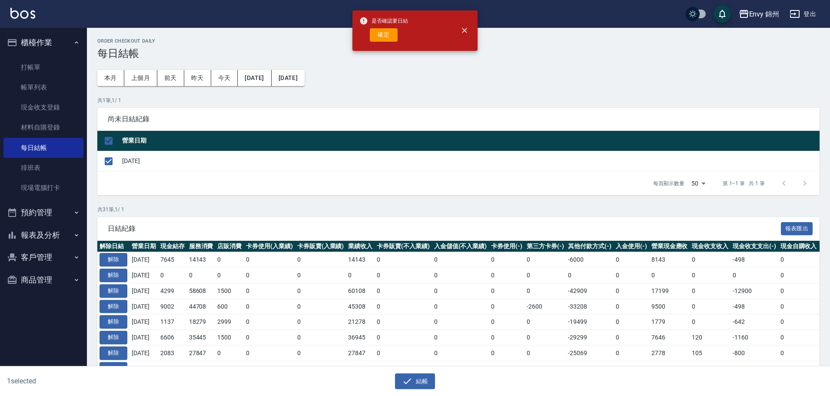
click at [385, 42] on div "是否確認要日結 確定" at bounding box center [383, 30] width 49 height 35
click at [385, 32] on button "確定" at bounding box center [384, 34] width 28 height 13
checkbox input "false"
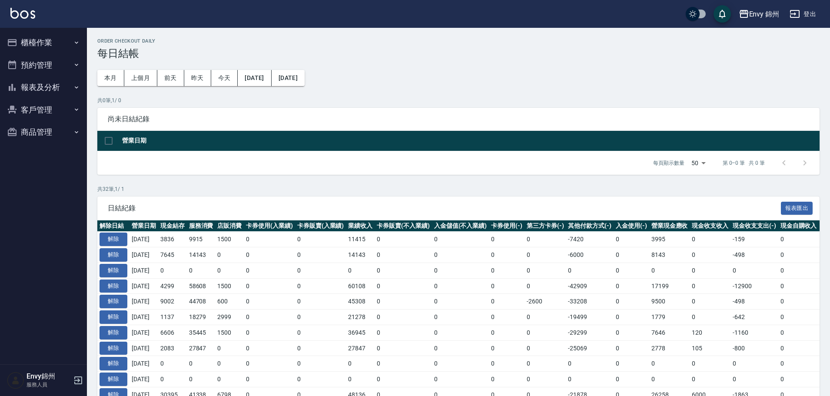
click at [37, 83] on button "報表及分析" at bounding box center [43, 87] width 80 height 23
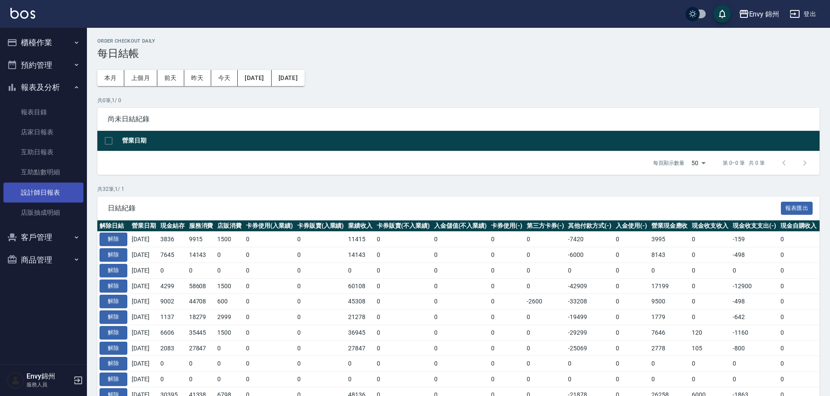
click at [35, 200] on link "設計師日報表" at bounding box center [43, 193] width 80 height 20
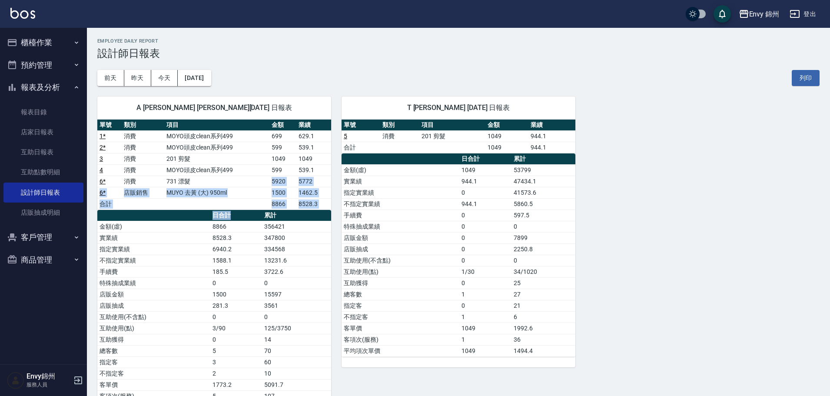
drag, startPoint x: 248, startPoint y: 180, endPoint x: 253, endPoint y: 213, distance: 33.4
click at [253, 213] on div "單號 類別 項目 金額 業績 1 * 消費 MOYO頭皮clean系列499 699 629.1 2 * 消費 MOYO頭皮clean系列499 599 53…" at bounding box center [214, 267] width 234 height 294
click at [271, 142] on td "599" at bounding box center [283, 147] width 27 height 11
drag, startPoint x: 270, startPoint y: 149, endPoint x: 283, endPoint y: 151, distance: 13.6
click at [283, 151] on tr "2 * 消費 MOYO頭皮clean系列499 599 539.1" at bounding box center [214, 147] width 234 height 11
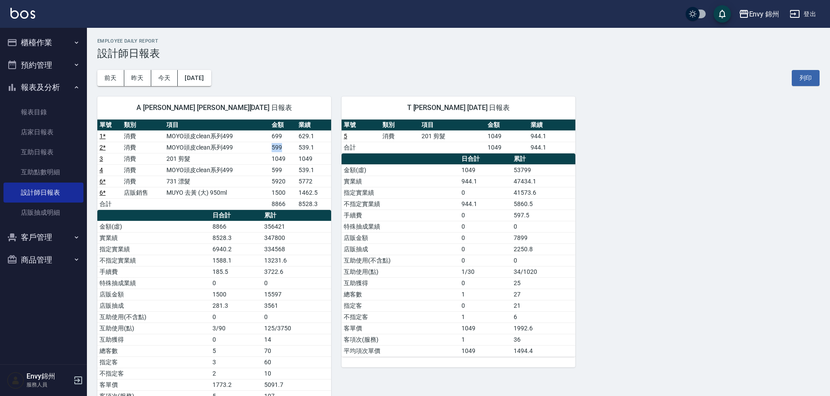
click at [289, 150] on td "599" at bounding box center [283, 147] width 27 height 11
drag, startPoint x: 30, startPoint y: 40, endPoint x: 20, endPoint y: 67, distance: 29.0
click at [30, 39] on button "櫃檯作業" at bounding box center [43, 42] width 80 height 23
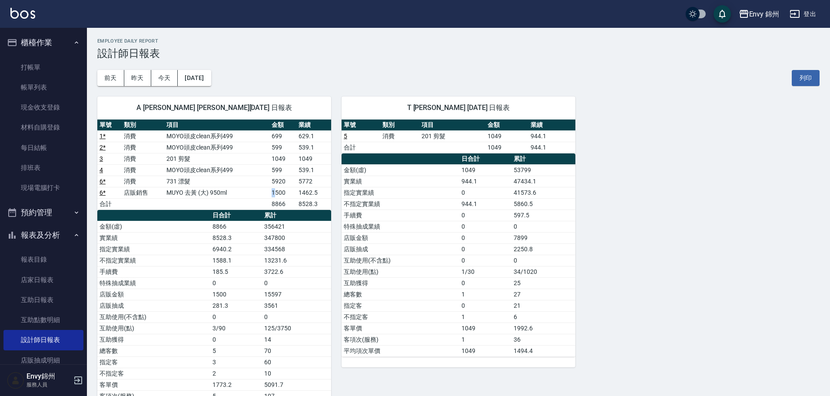
drag, startPoint x: 262, startPoint y: 190, endPoint x: 276, endPoint y: 190, distance: 13.5
click at [276, 190] on tr "6 * 店販銷售 MUYO 去黃 (大) 950ml 1500 1462.5" at bounding box center [214, 192] width 234 height 11
drag, startPoint x: 269, startPoint y: 183, endPoint x: 287, endPoint y: 183, distance: 18.3
click at [287, 183] on tr "6 * 消費 731 漂髮 5920 5772" at bounding box center [214, 181] width 234 height 11
click at [286, 193] on td "1500" at bounding box center [283, 192] width 27 height 11
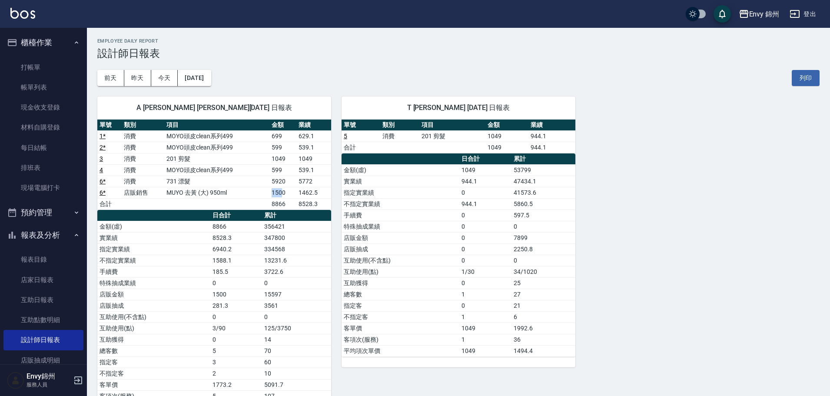
drag, startPoint x: 273, startPoint y: 189, endPoint x: 283, endPoint y: 190, distance: 10.9
click at [283, 190] on td "1500" at bounding box center [283, 192] width 27 height 11
click at [280, 184] on td "5920" at bounding box center [283, 181] width 27 height 11
drag, startPoint x: 38, startPoint y: 146, endPoint x: 832, endPoint y: 326, distance: 813.4
click at [38, 146] on link "每日結帳" at bounding box center [43, 148] width 80 height 20
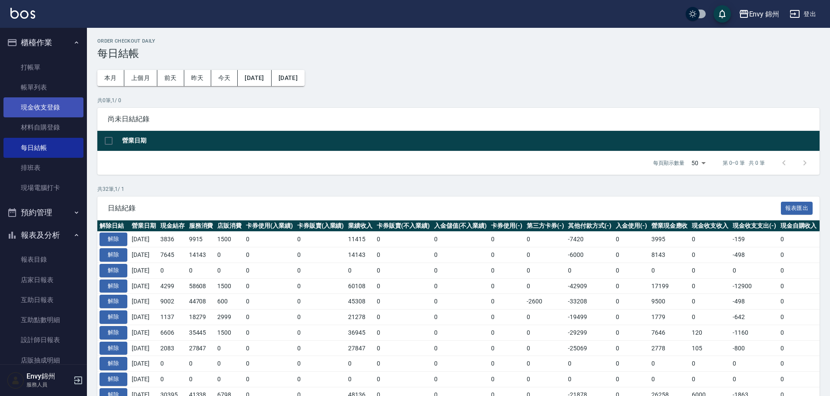
click at [40, 110] on link "現金收支登錄" at bounding box center [43, 107] width 80 height 20
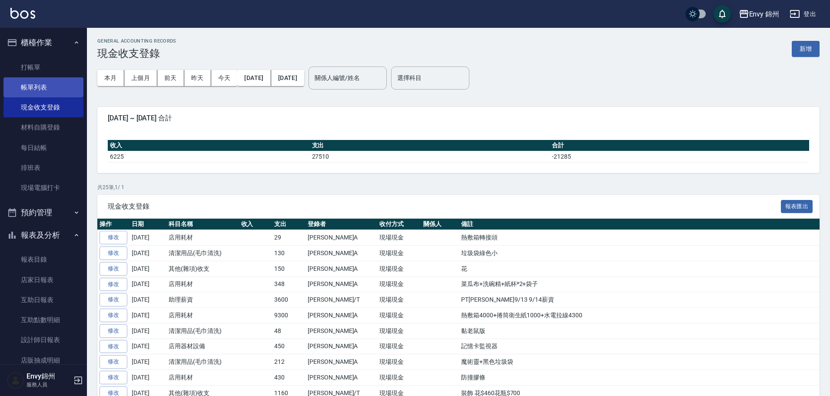
click at [39, 87] on link "帳單列表" at bounding box center [43, 87] width 80 height 20
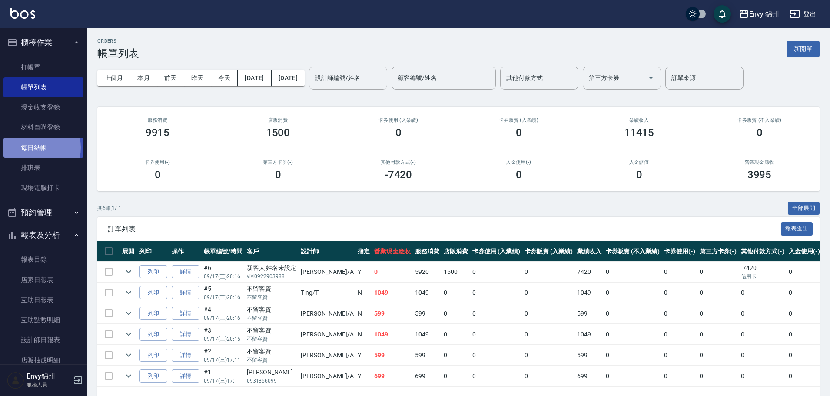
click at [32, 147] on link "每日結帳" at bounding box center [43, 148] width 80 height 20
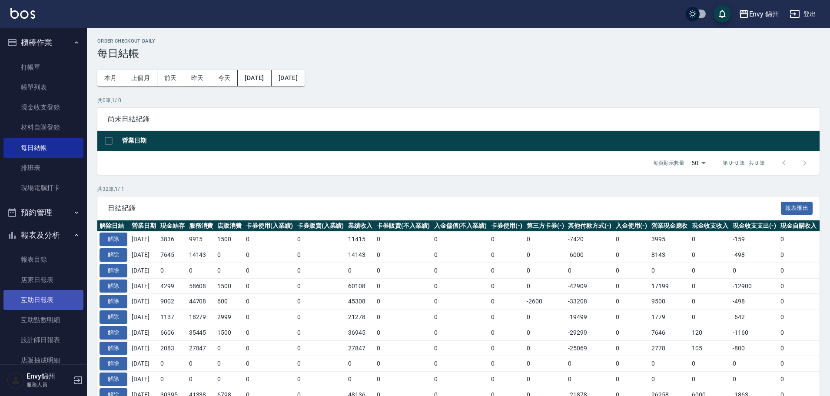
click at [30, 303] on link "互助日報表" at bounding box center [43, 300] width 80 height 20
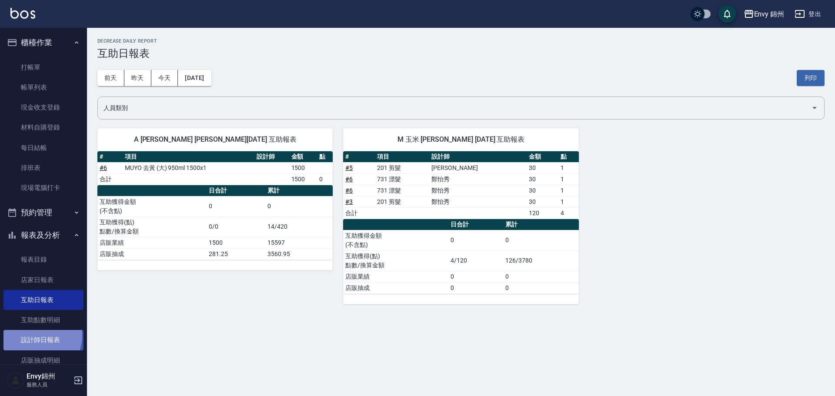
click at [33, 335] on link "設計師日報表" at bounding box center [43, 340] width 80 height 20
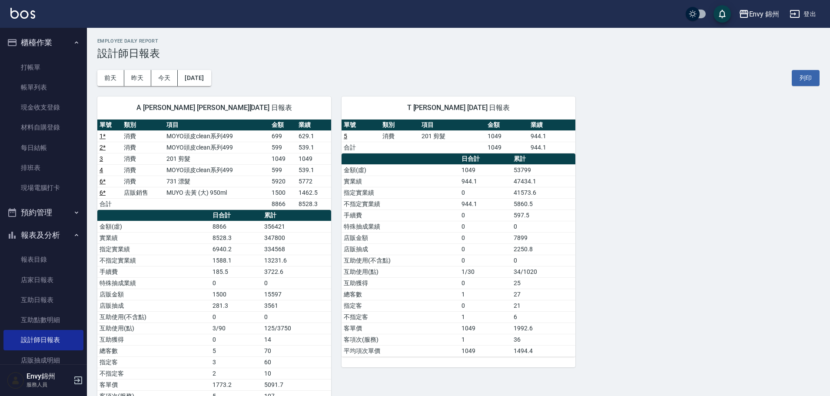
click at [801, 10] on button "登出" at bounding box center [802, 14] width 33 height 16
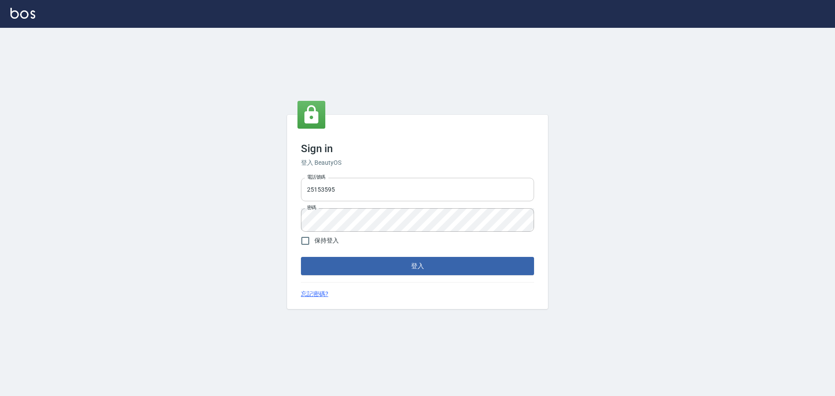
drag, startPoint x: 0, startPoint y: 0, endPoint x: 394, endPoint y: 198, distance: 440.7
click at [389, 186] on input "25153595" at bounding box center [417, 189] width 233 height 23
type input "9990001234567"
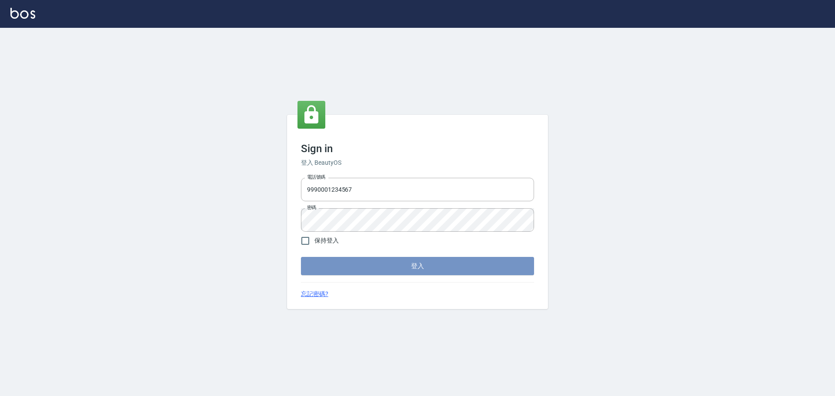
click at [426, 270] on button "登入" at bounding box center [417, 266] width 233 height 18
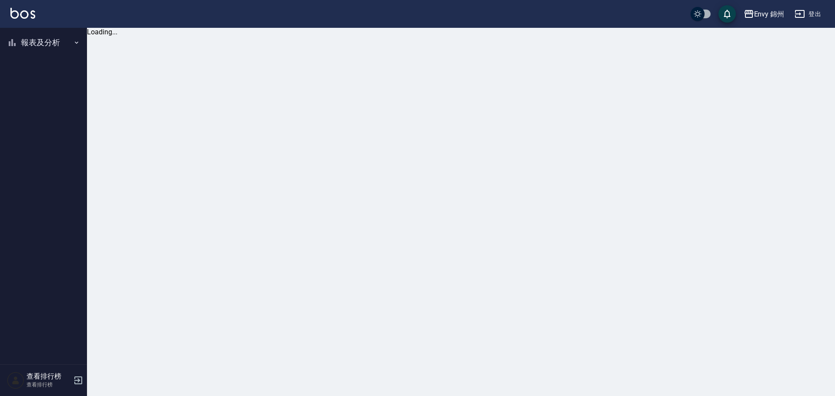
click at [22, 47] on button "報表及分析" at bounding box center [43, 42] width 80 height 23
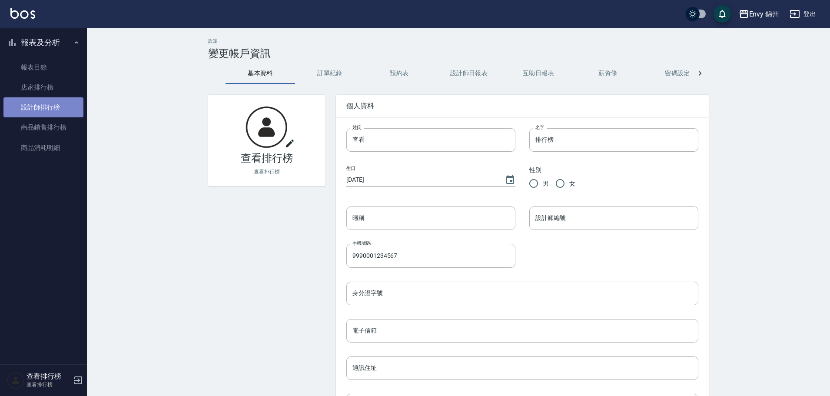
click at [31, 100] on link "設計師排行榜" at bounding box center [43, 107] width 80 height 20
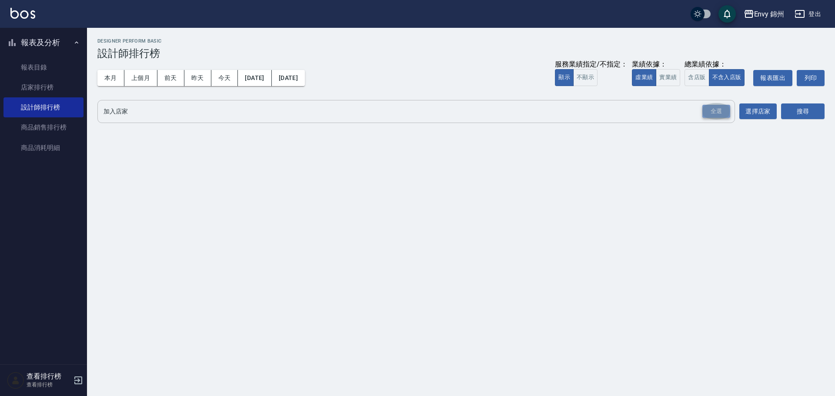
click at [721, 112] on div "全選" at bounding box center [716, 111] width 28 height 13
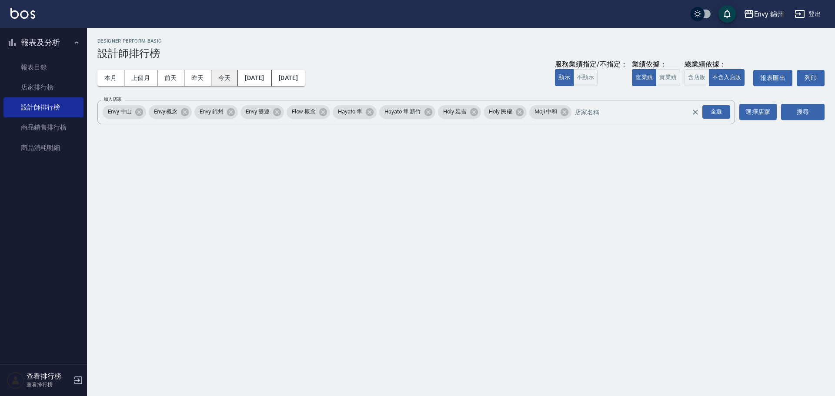
click at [217, 86] on button "今天" at bounding box center [224, 78] width 27 height 16
click at [222, 78] on button "今天" at bounding box center [224, 78] width 27 height 16
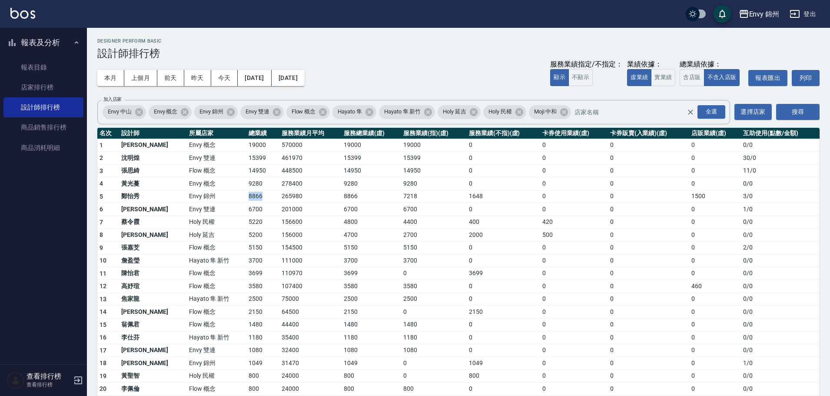
drag, startPoint x: 206, startPoint y: 198, endPoint x: 230, endPoint y: 202, distance: 24.7
click at [230, 202] on tr "5 鄭怡秀 Envy 錦州 8866 265980 8866 7218 1648 0 0 1500 3 / 0" at bounding box center [458, 196] width 722 height 13
click at [109, 75] on button "本月" at bounding box center [110, 78] width 27 height 16
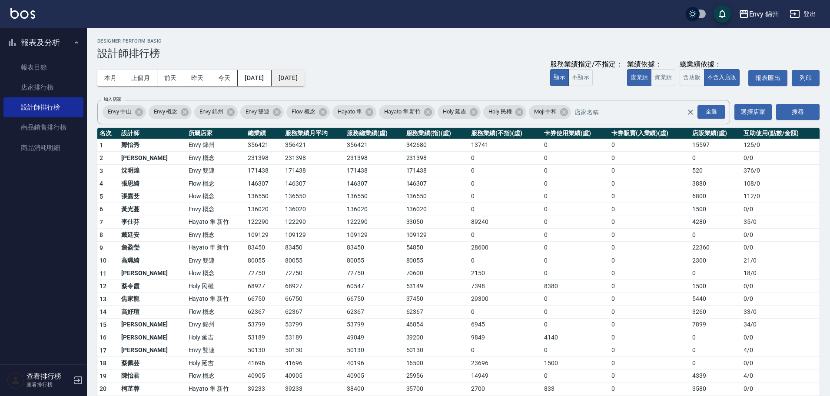
click at [305, 77] on button "2025/09/30" at bounding box center [288, 78] width 33 height 16
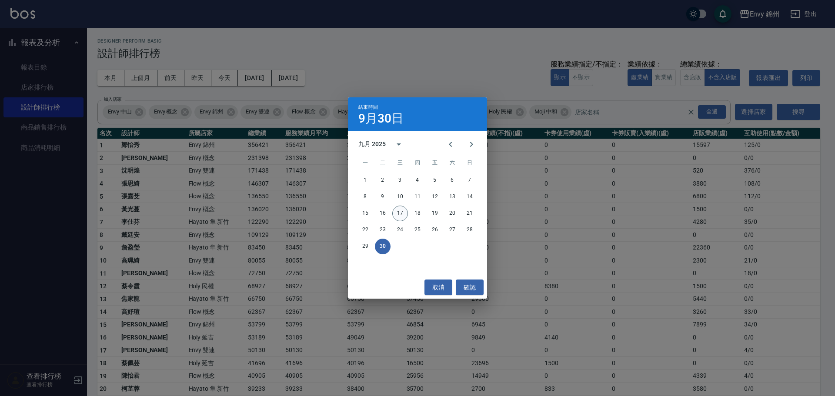
click at [401, 209] on button "17" at bounding box center [400, 214] width 16 height 16
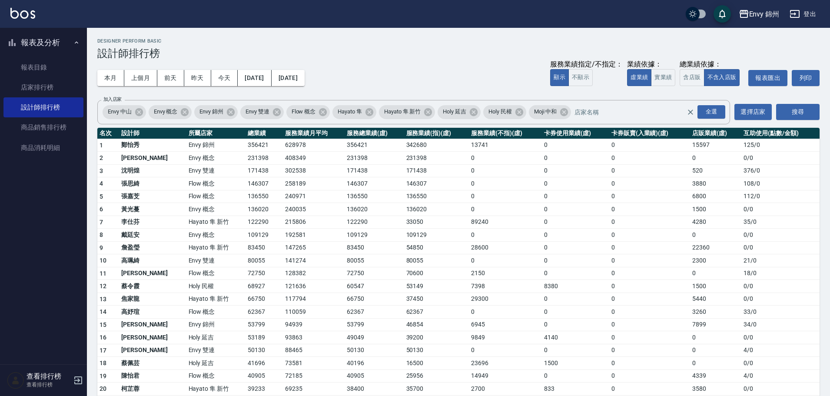
click at [805, 10] on button "登出" at bounding box center [802, 14] width 33 height 16
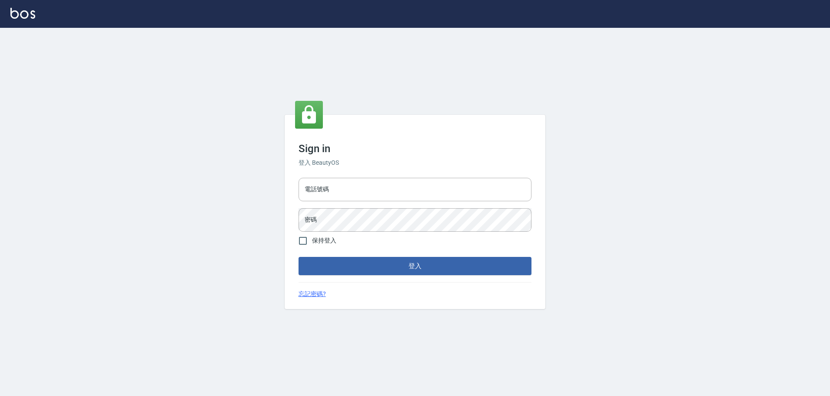
type input "9990001234567"
drag, startPoint x: 434, startPoint y: 190, endPoint x: 436, endPoint y: 205, distance: 15.4
click at [434, 190] on input "9990001234567" at bounding box center [417, 189] width 233 height 23
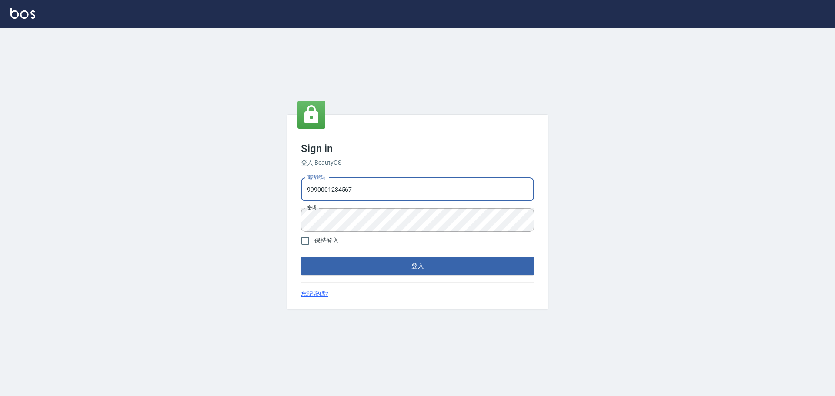
type input "25153595"
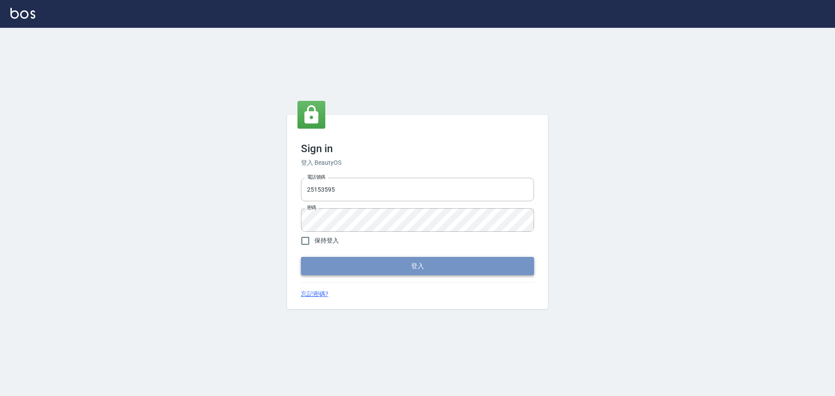
click at [413, 258] on button "登入" at bounding box center [417, 266] width 233 height 18
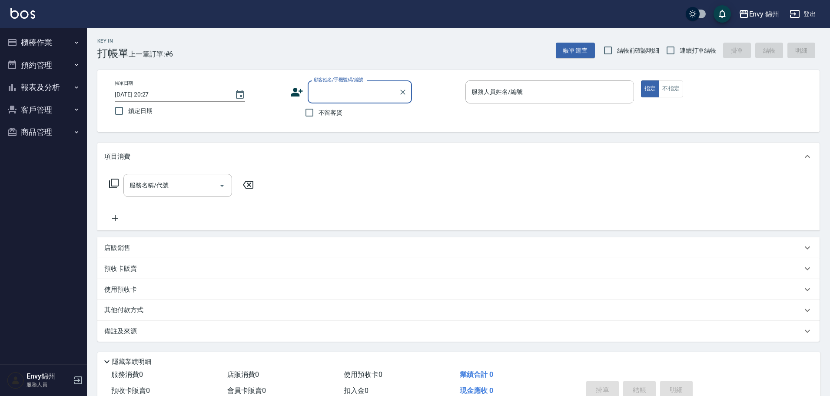
drag, startPoint x: 34, startPoint y: 47, endPoint x: 39, endPoint y: 60, distance: 13.9
click at [34, 47] on button "櫃檯作業" at bounding box center [43, 42] width 80 height 23
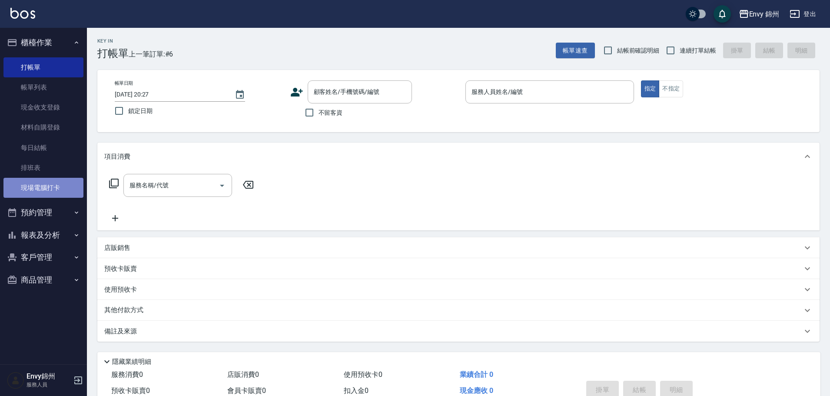
click at [45, 190] on link "現場電腦打卡" at bounding box center [43, 188] width 80 height 20
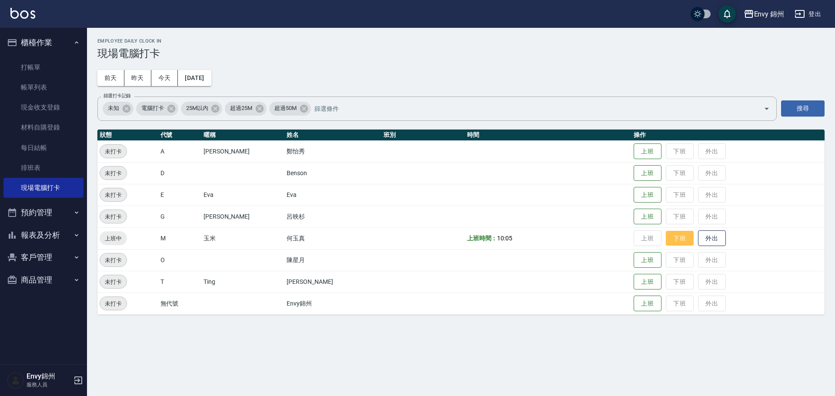
click at [670, 239] on button "下班" at bounding box center [680, 238] width 28 height 15
click at [821, 13] on button "登出" at bounding box center [807, 14] width 33 height 16
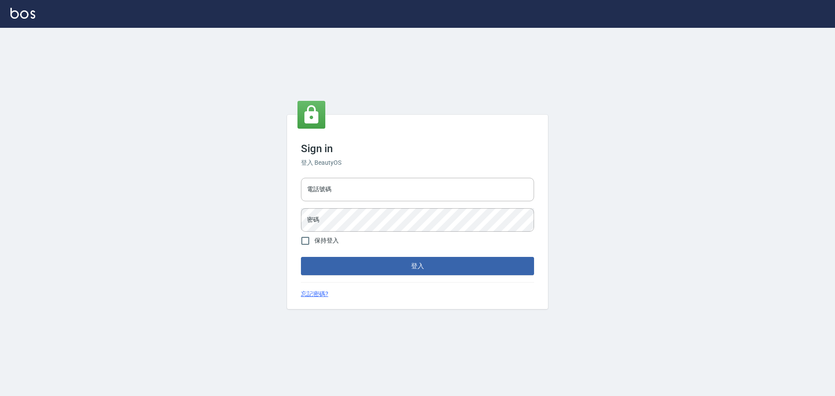
type input "25153595"
